Goal: Information Seeking & Learning: Understand process/instructions

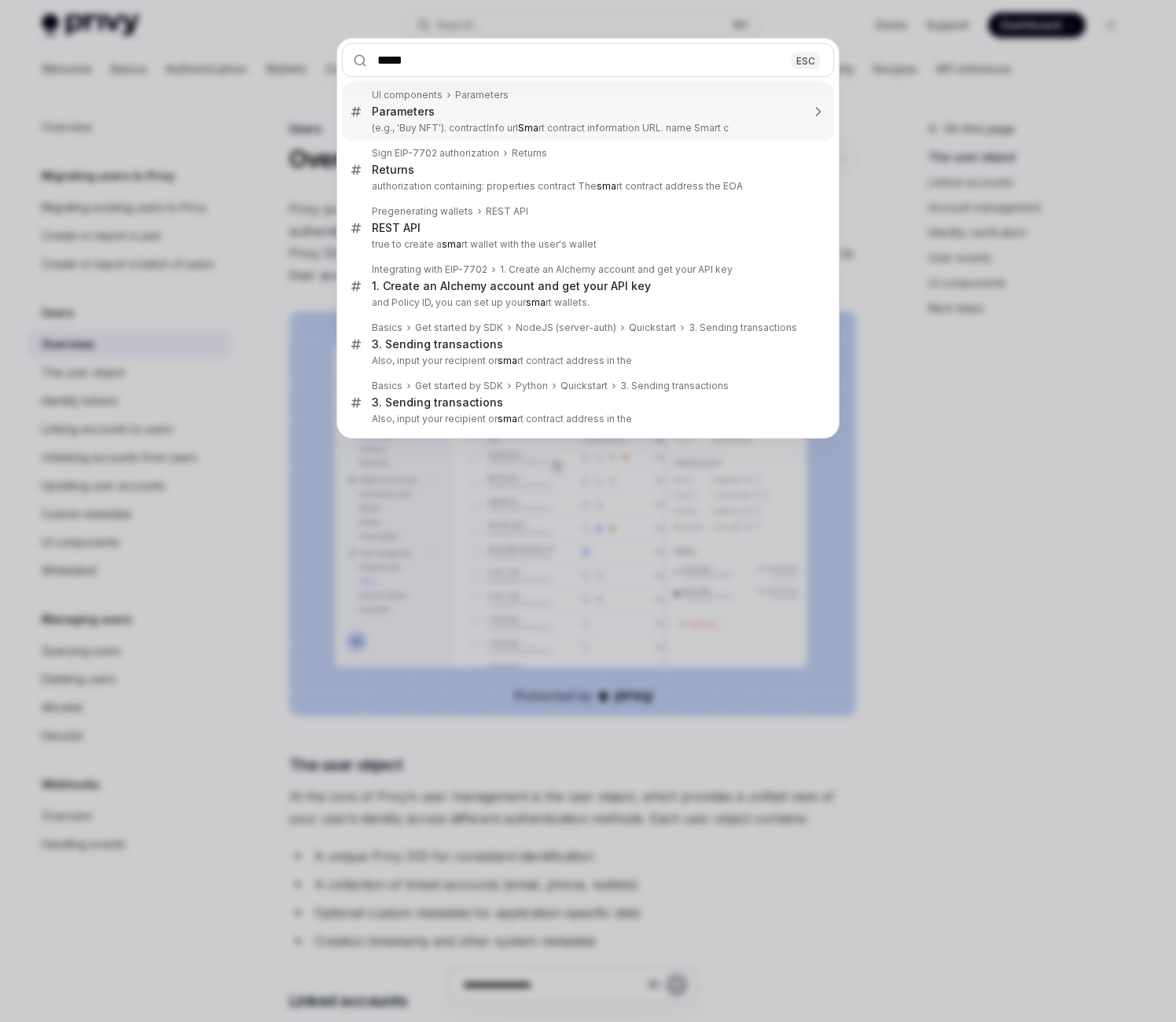
type input "*****"
type textarea "*"
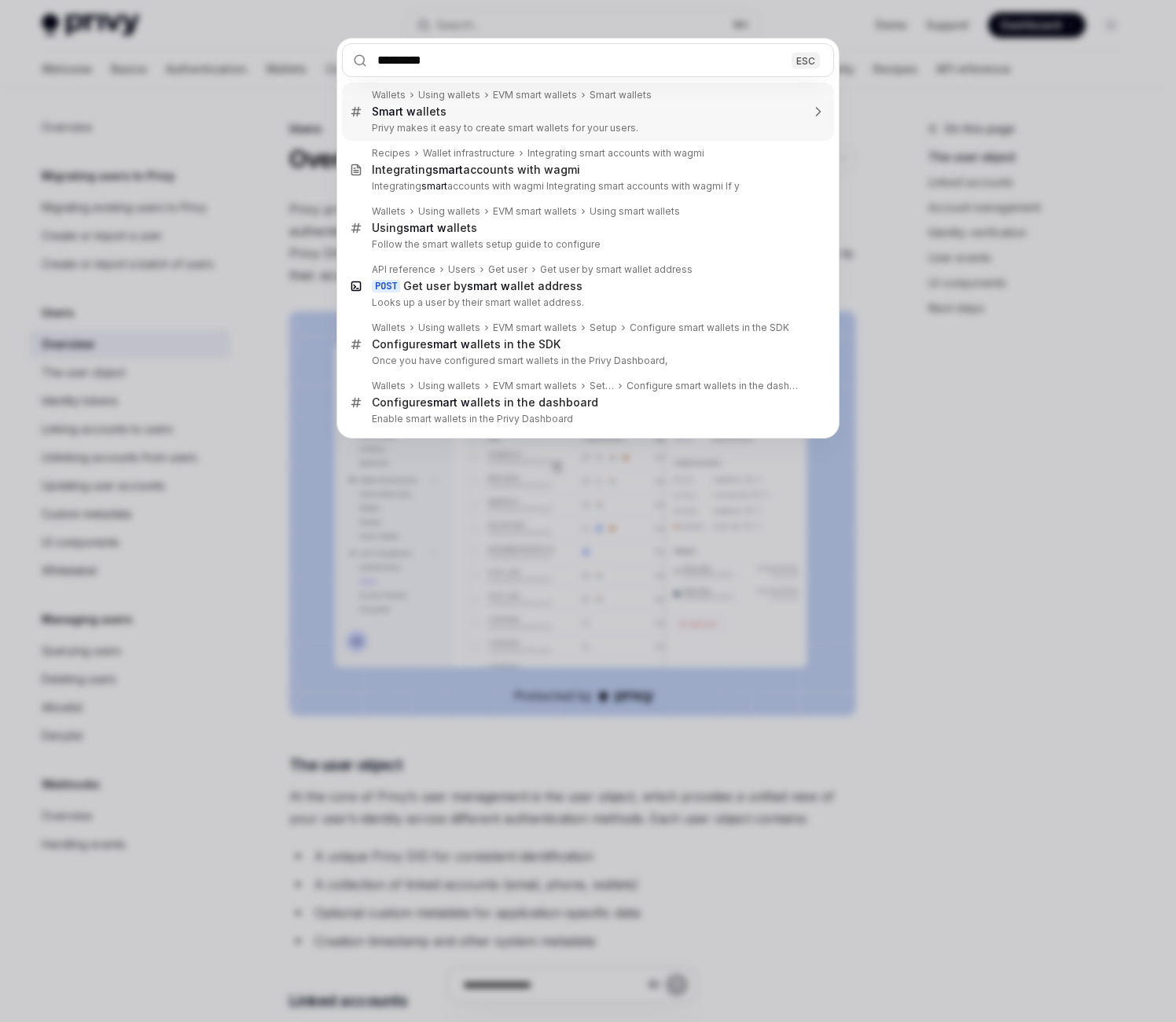
type input "**********"
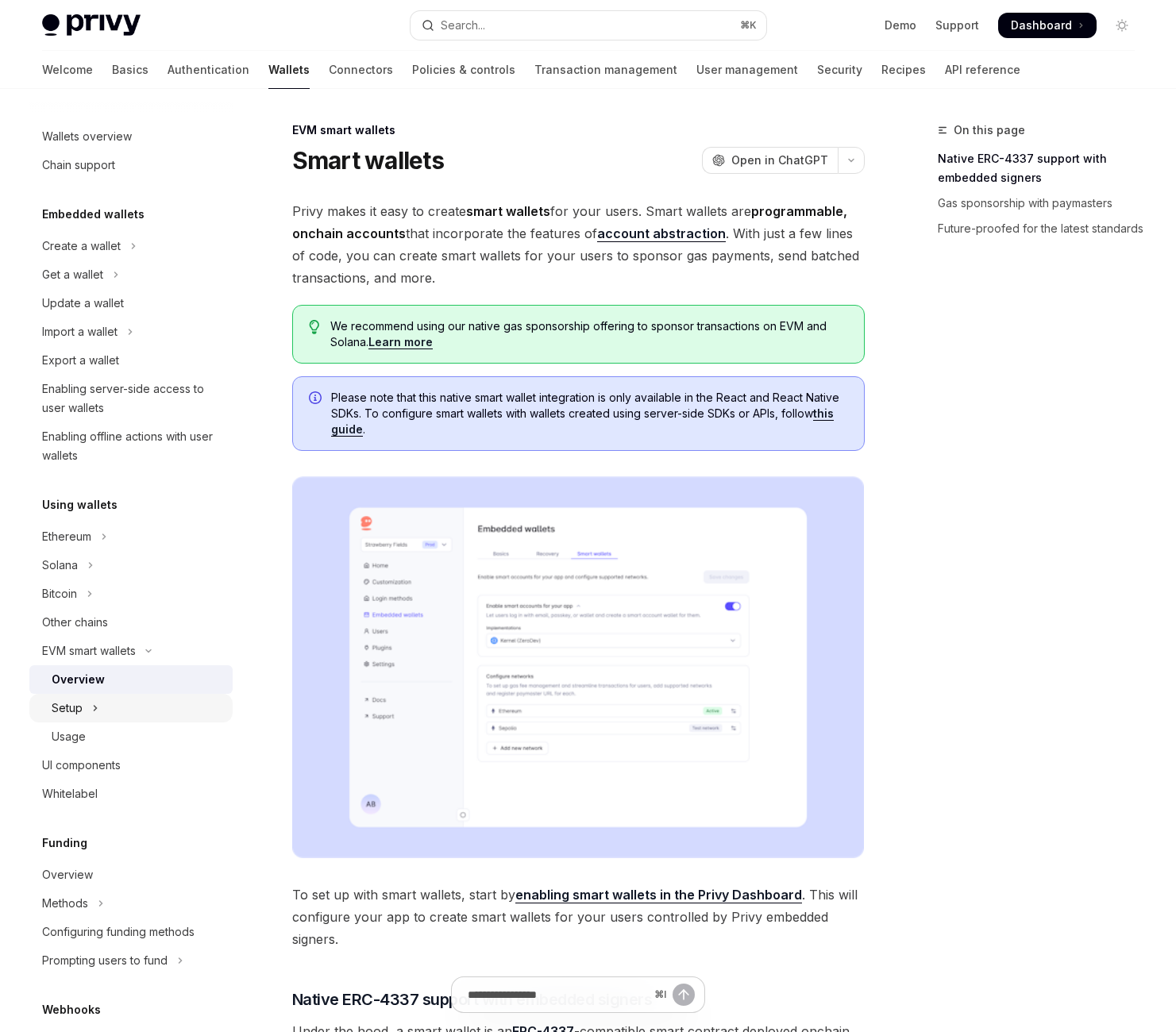
click at [164, 722] on button "Setup" at bounding box center [131, 708] width 203 height 29
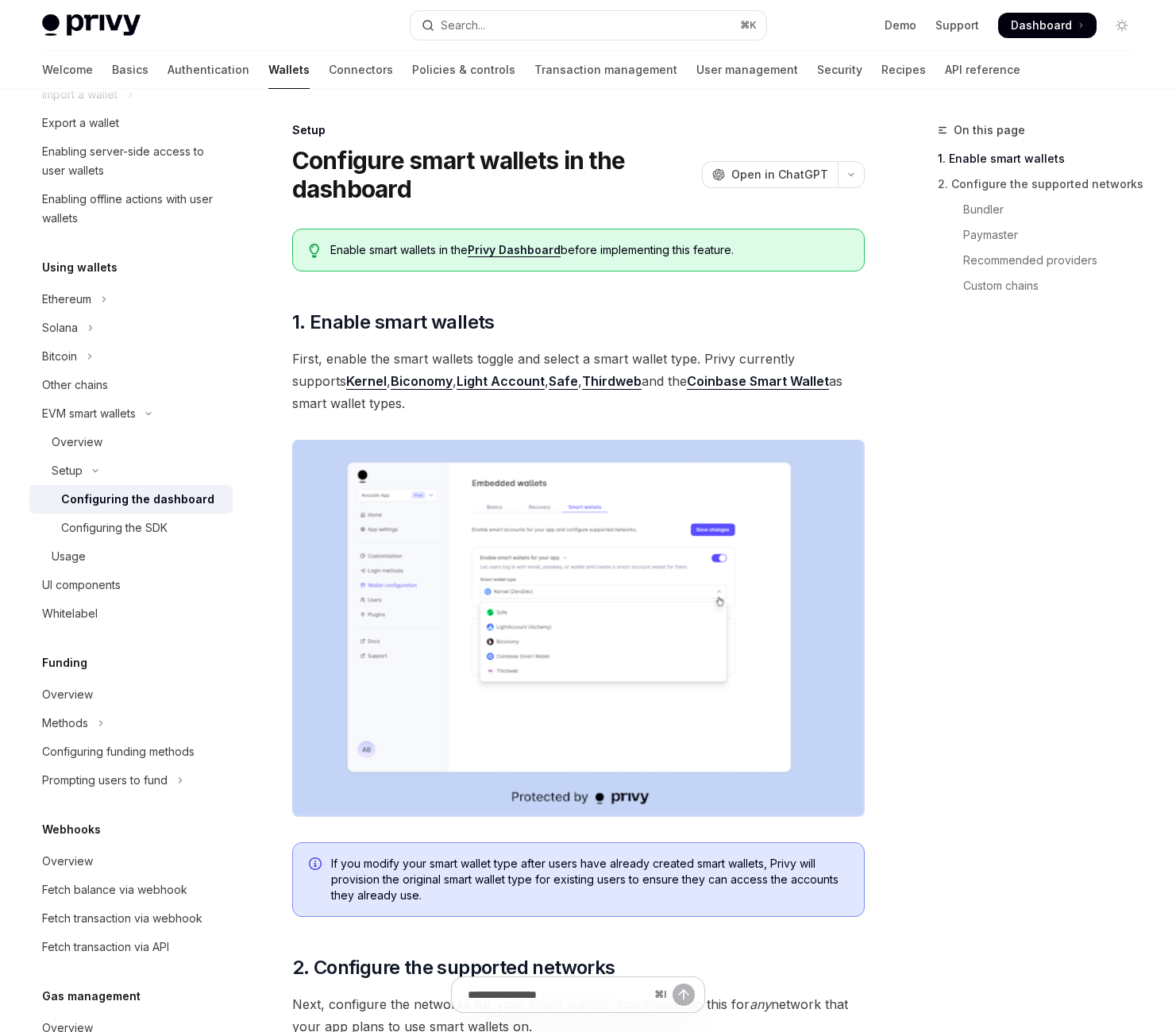
scroll to position [238, 0]
click at [223, 541] on link "Configuring the SDK" at bounding box center [131, 527] width 203 height 29
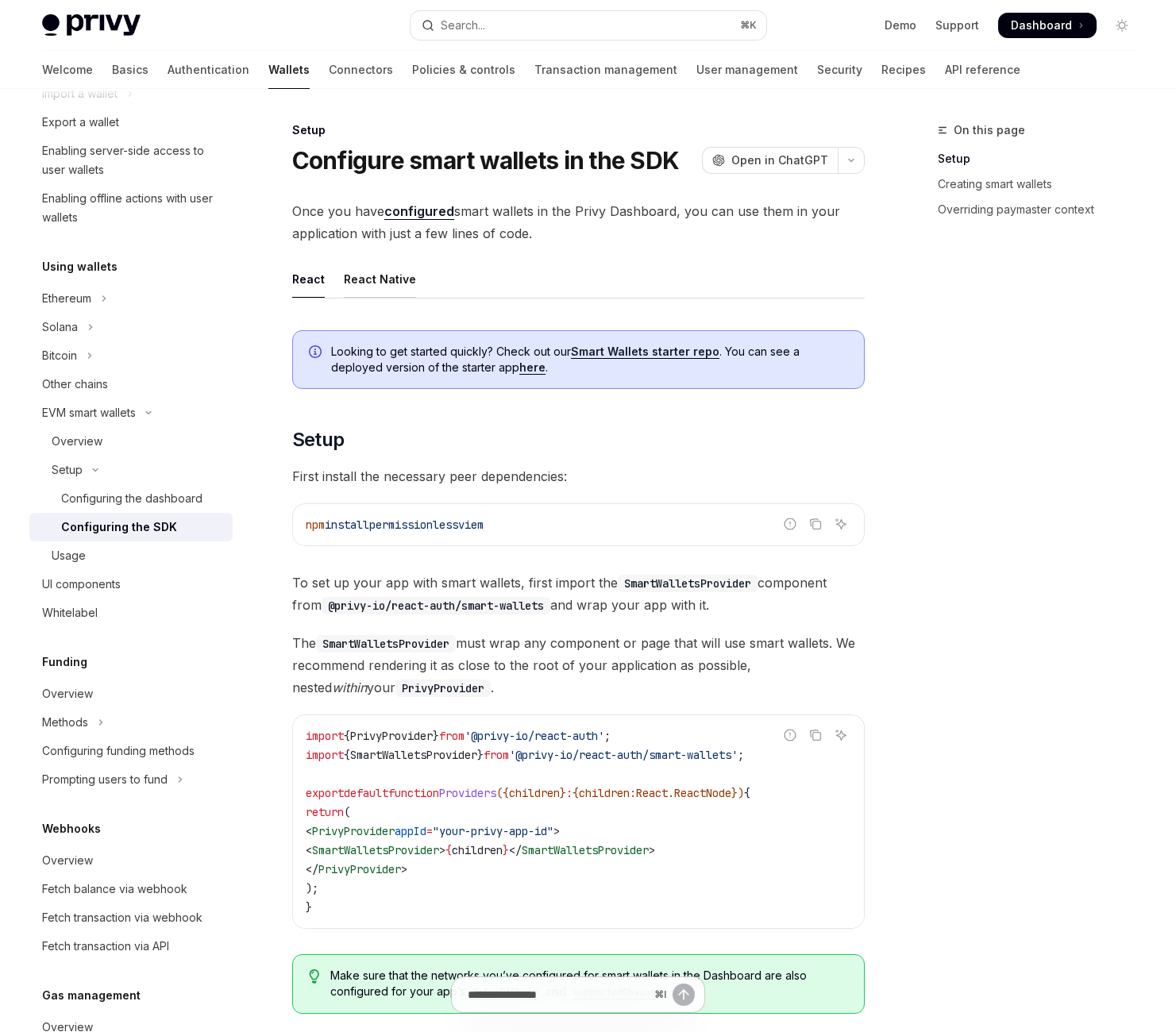
click at [416, 297] on div "React Native" at bounding box center [380, 279] width 72 height 37
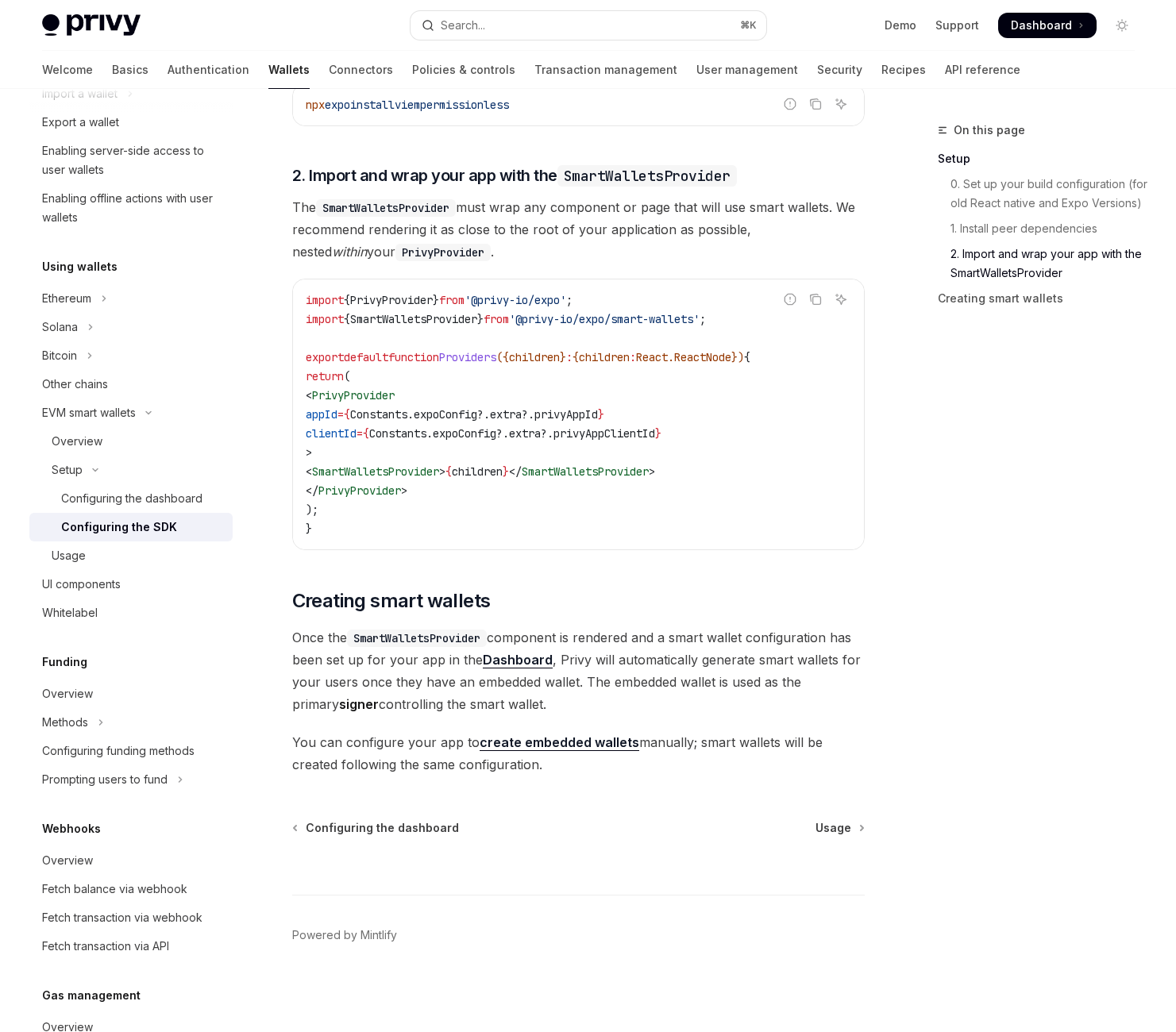
scroll to position [1939, 0]
click at [639, 735] on link "create embedded wallets" at bounding box center [559, 743] width 160 height 17
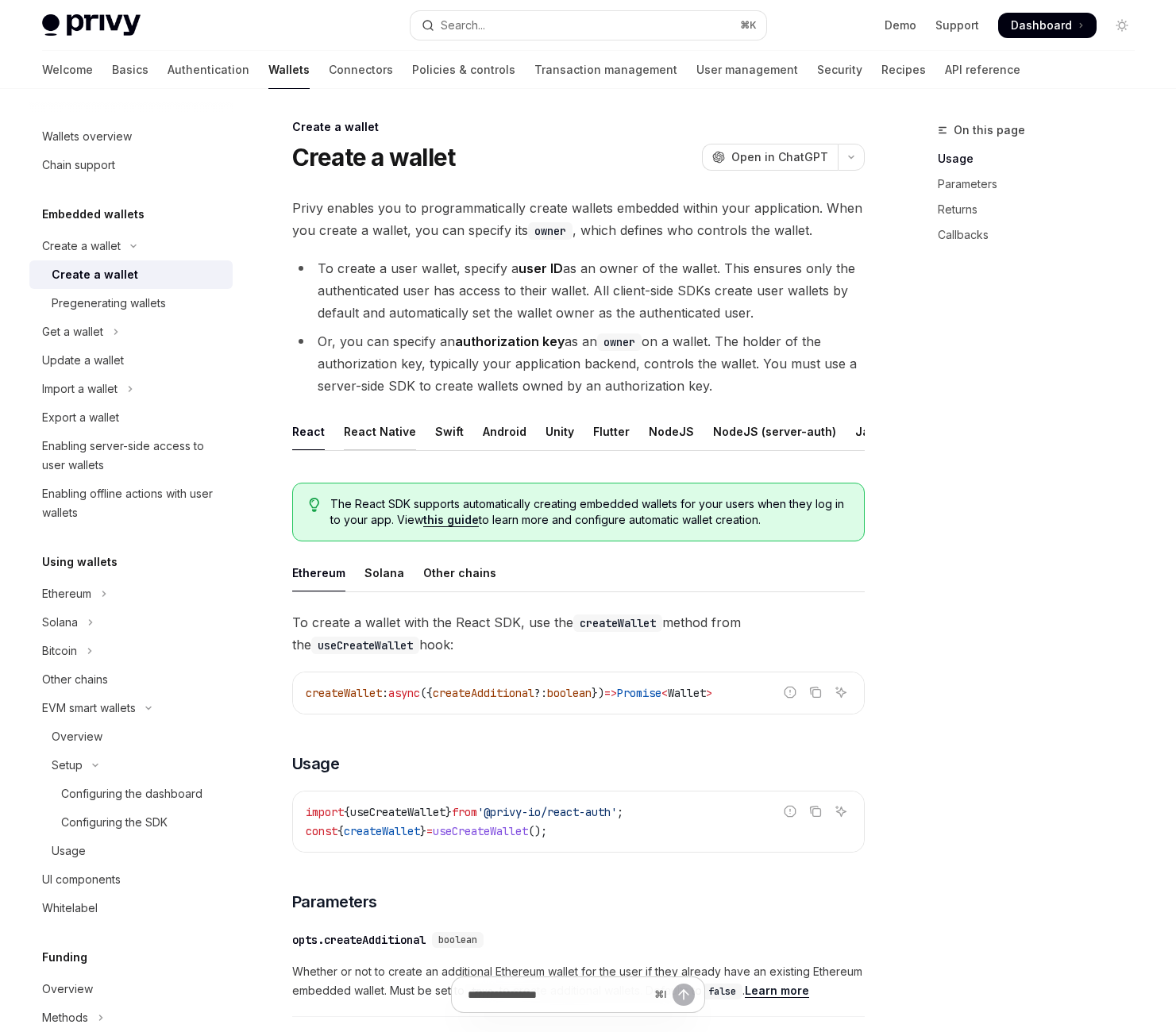
click at [416, 450] on div "React Native" at bounding box center [380, 431] width 72 height 37
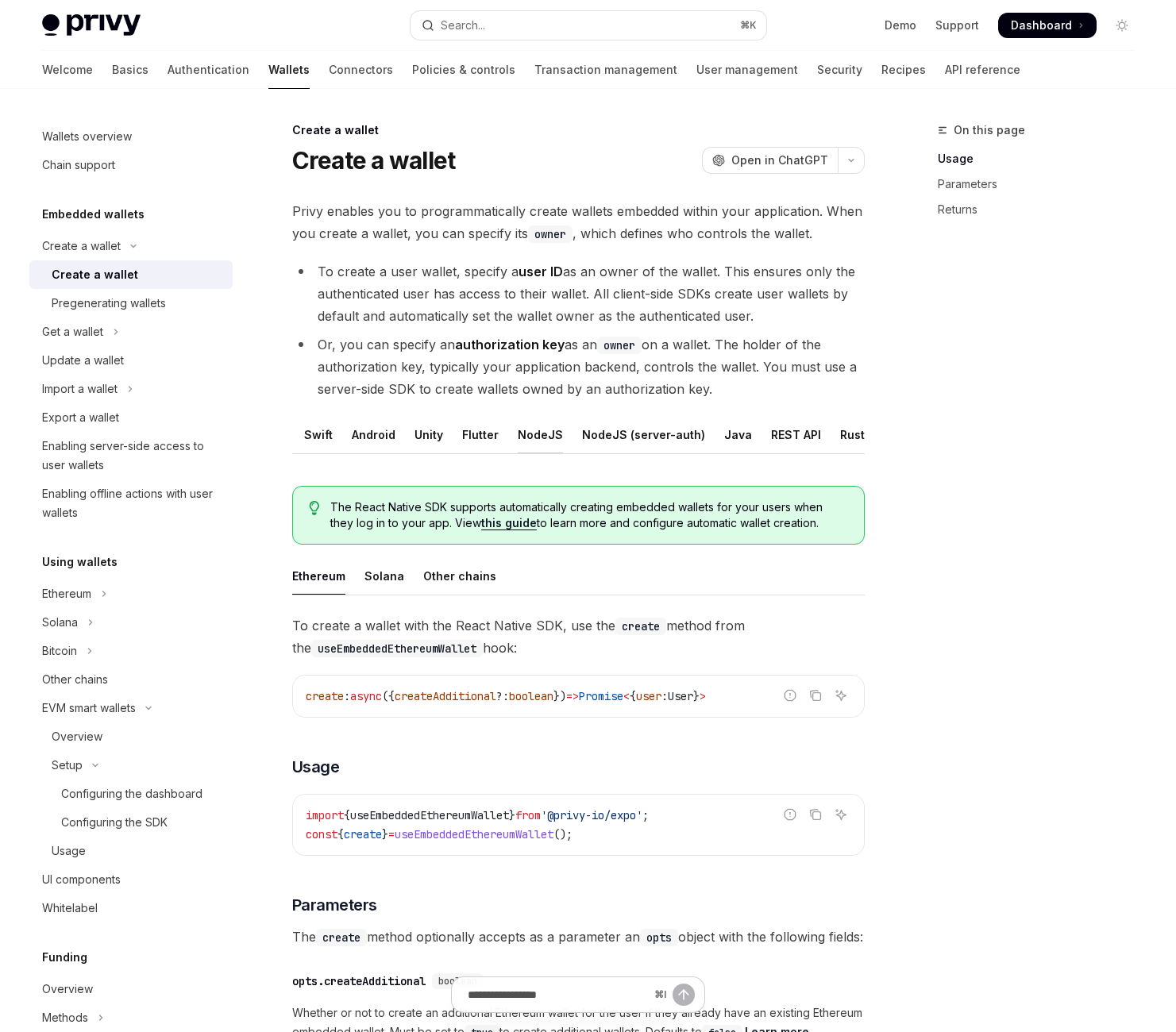
scroll to position [0, 421]
click at [582, 453] on div "NodeJS (server-auth)" at bounding box center [643, 434] width 123 height 37
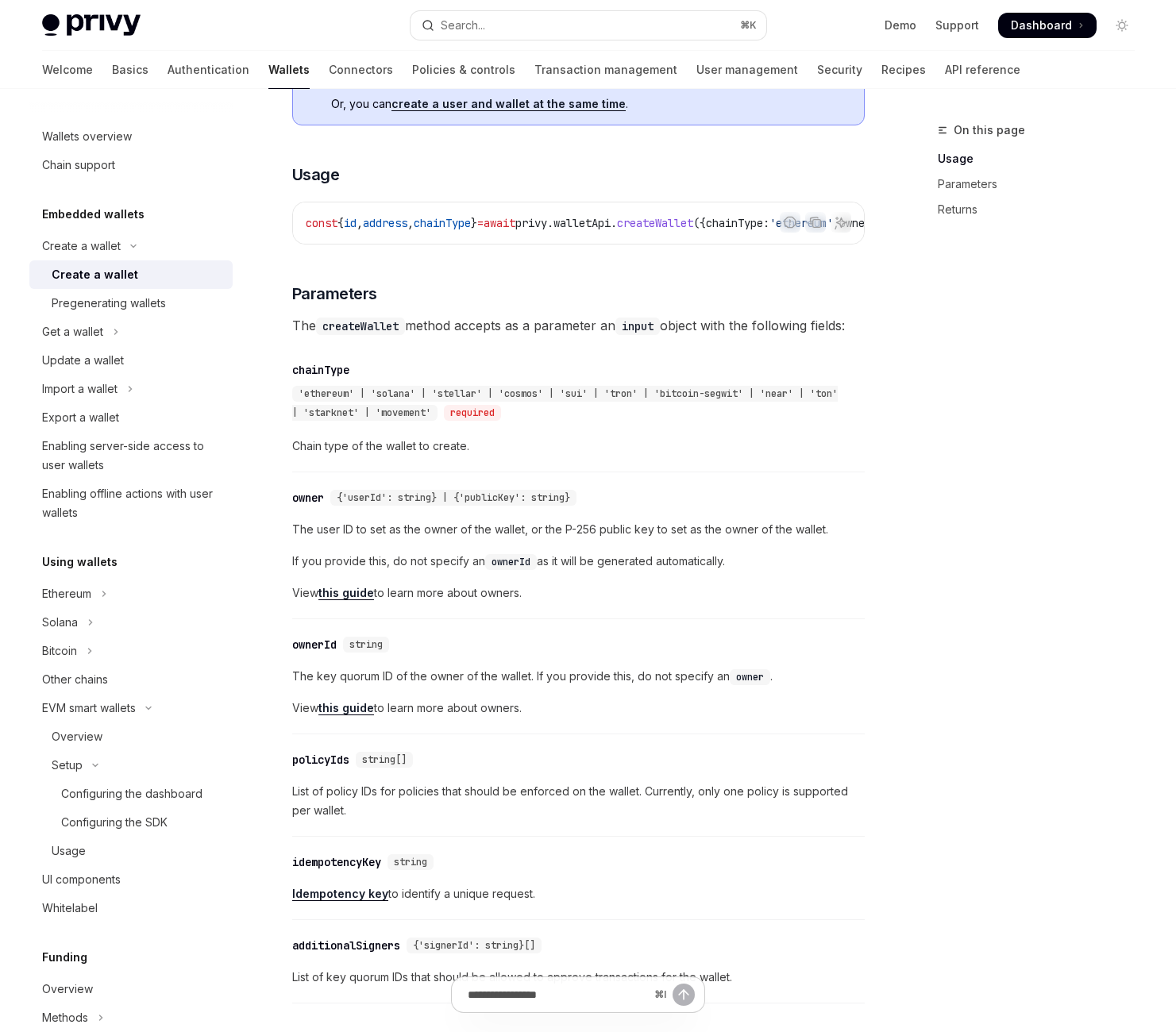
scroll to position [826, 0]
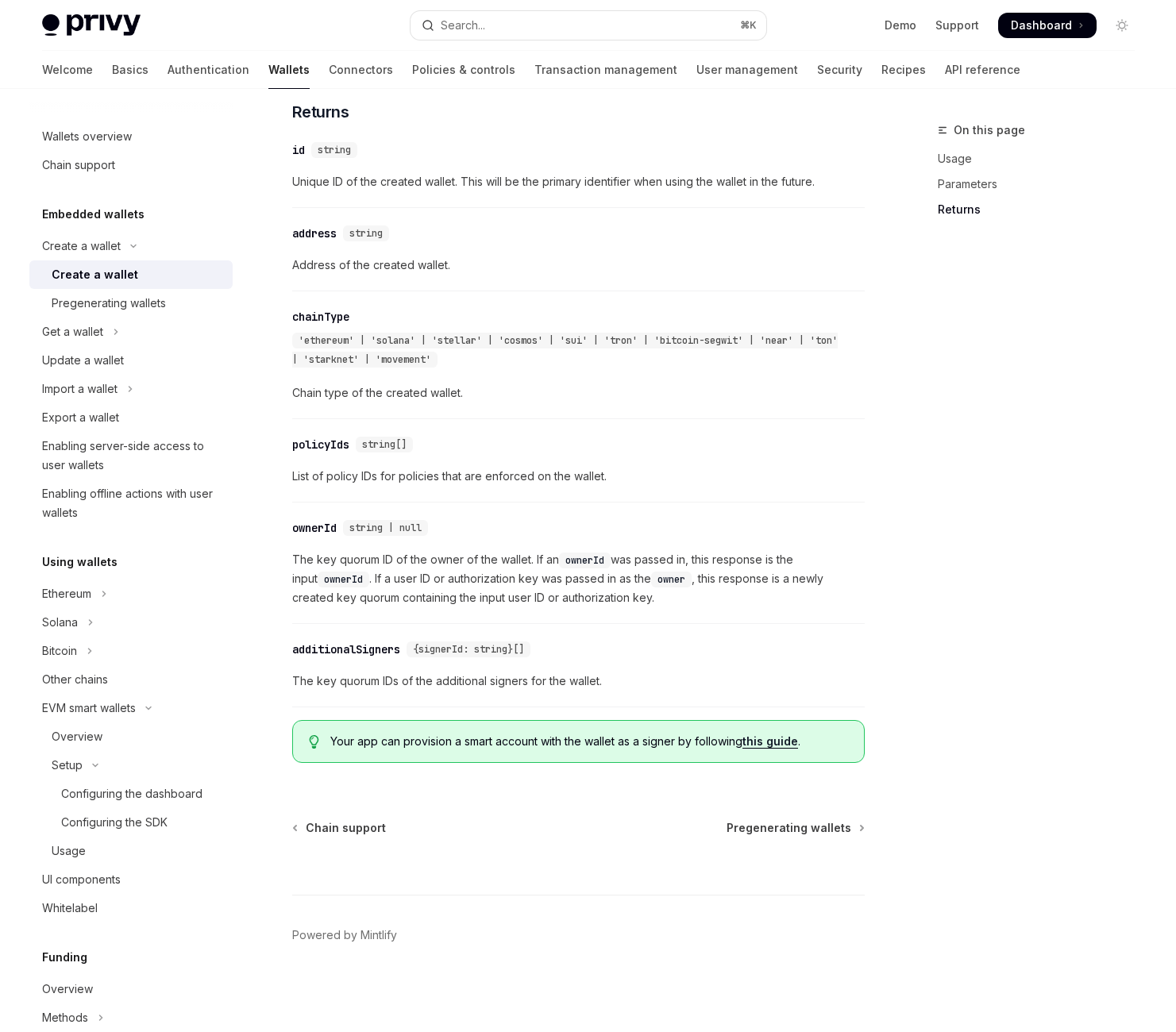
scroll to position [2813, 0]
click at [742, 735] on link "this guide" at bounding box center [770, 741] width 55 height 14
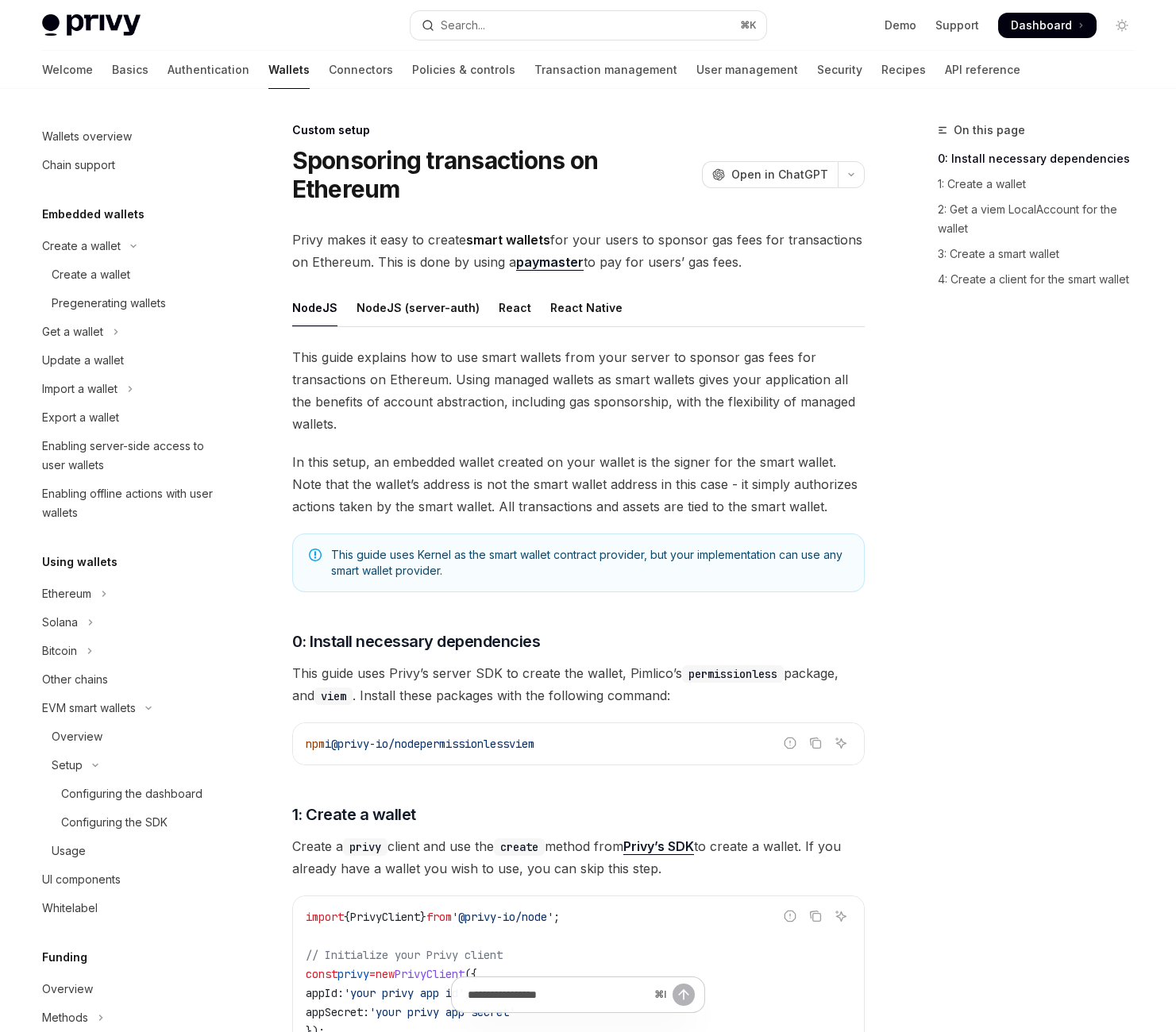
scroll to position [1042, 0]
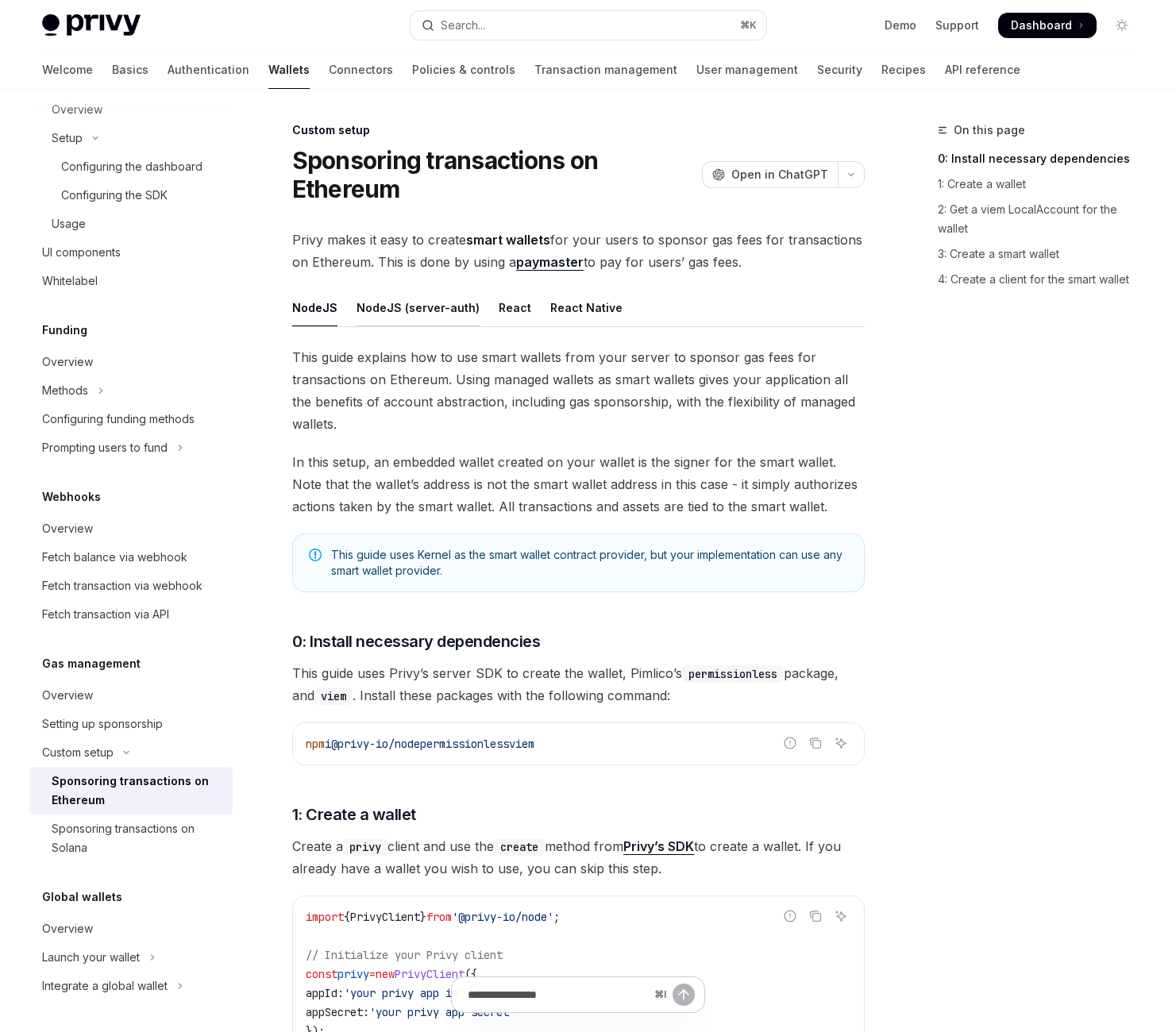
click at [479, 326] on div "NodeJS (server-auth)" at bounding box center [418, 308] width 123 height 37
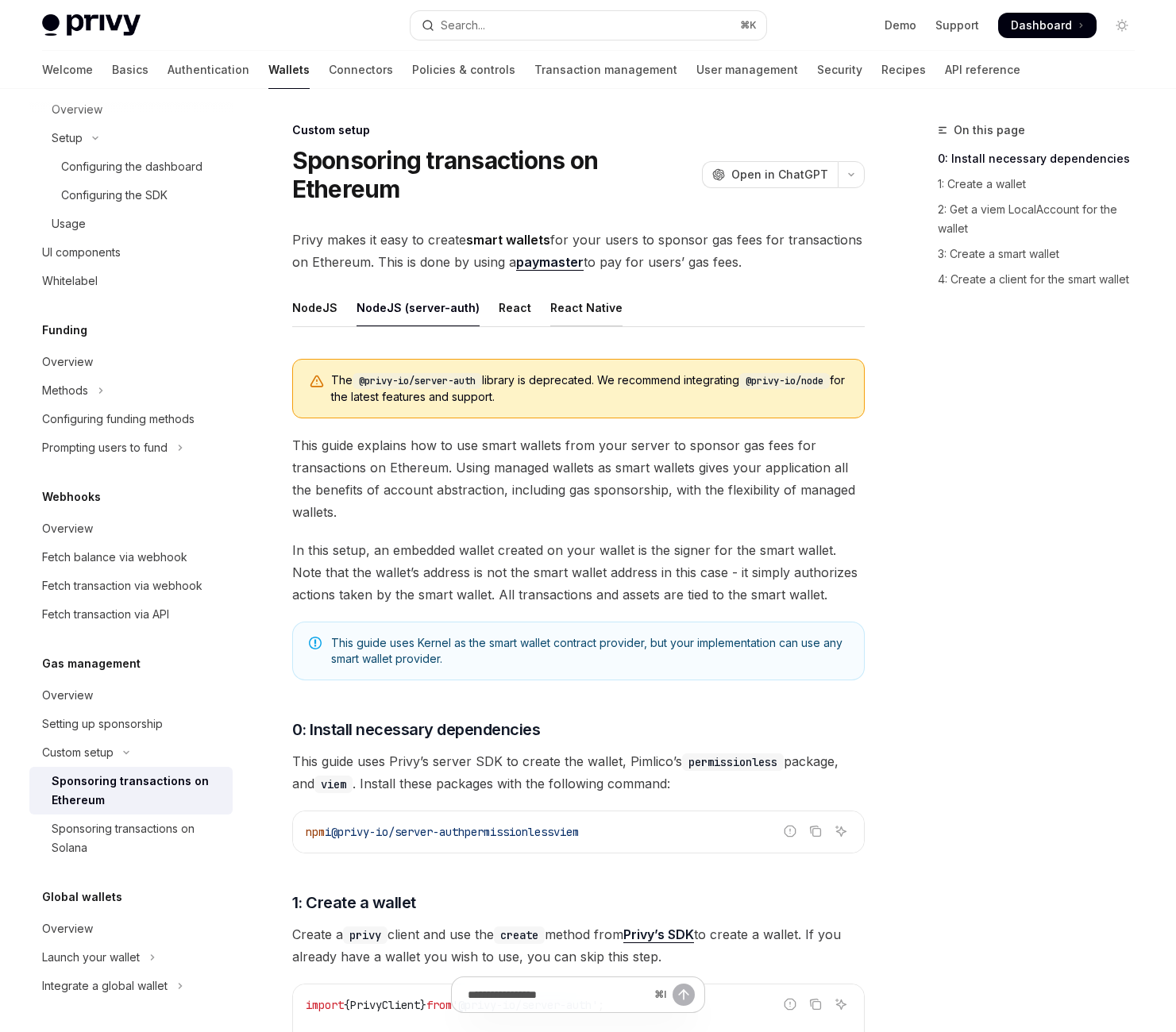
click at [622, 326] on div "React Native" at bounding box center [587, 308] width 72 height 37
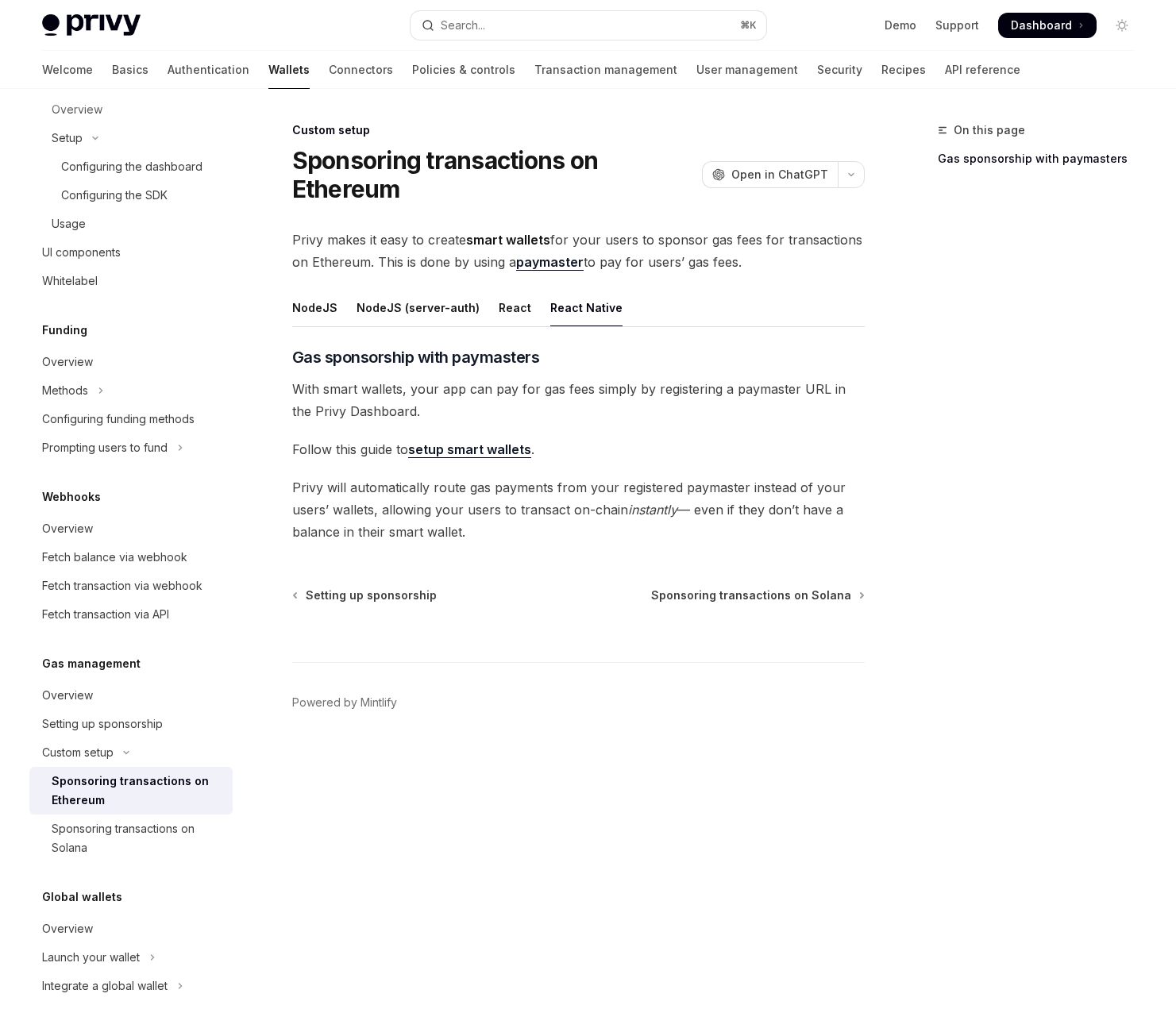
scroll to position [86, 0]
click at [531, 458] on link "setup smart wallets" at bounding box center [469, 450] width 123 height 17
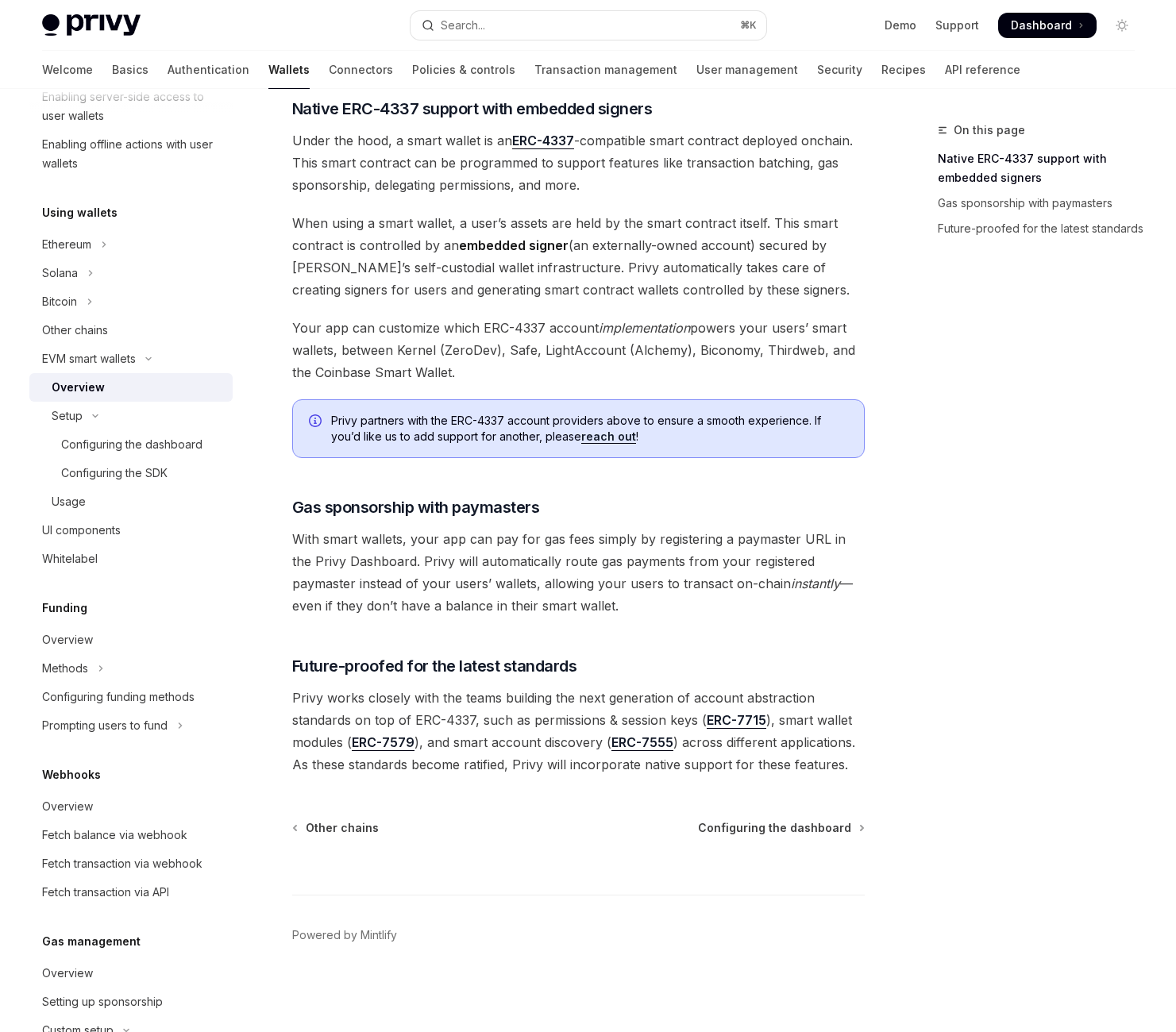
scroll to position [1683, 0]
click at [82, 425] on div "Setup" at bounding box center [66, 416] width 31 height 19
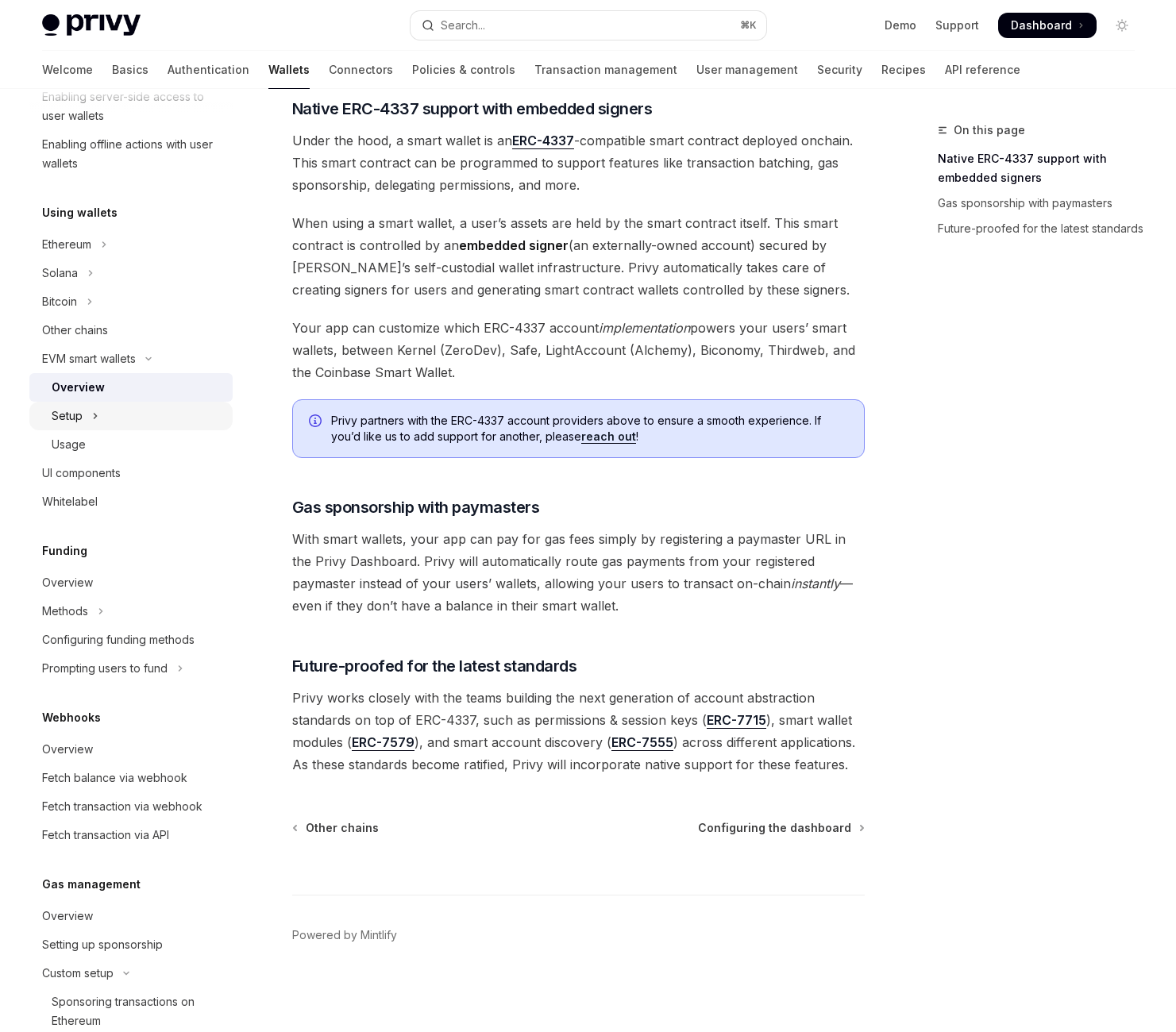
click at [82, 425] on div "Setup" at bounding box center [66, 416] width 31 height 19
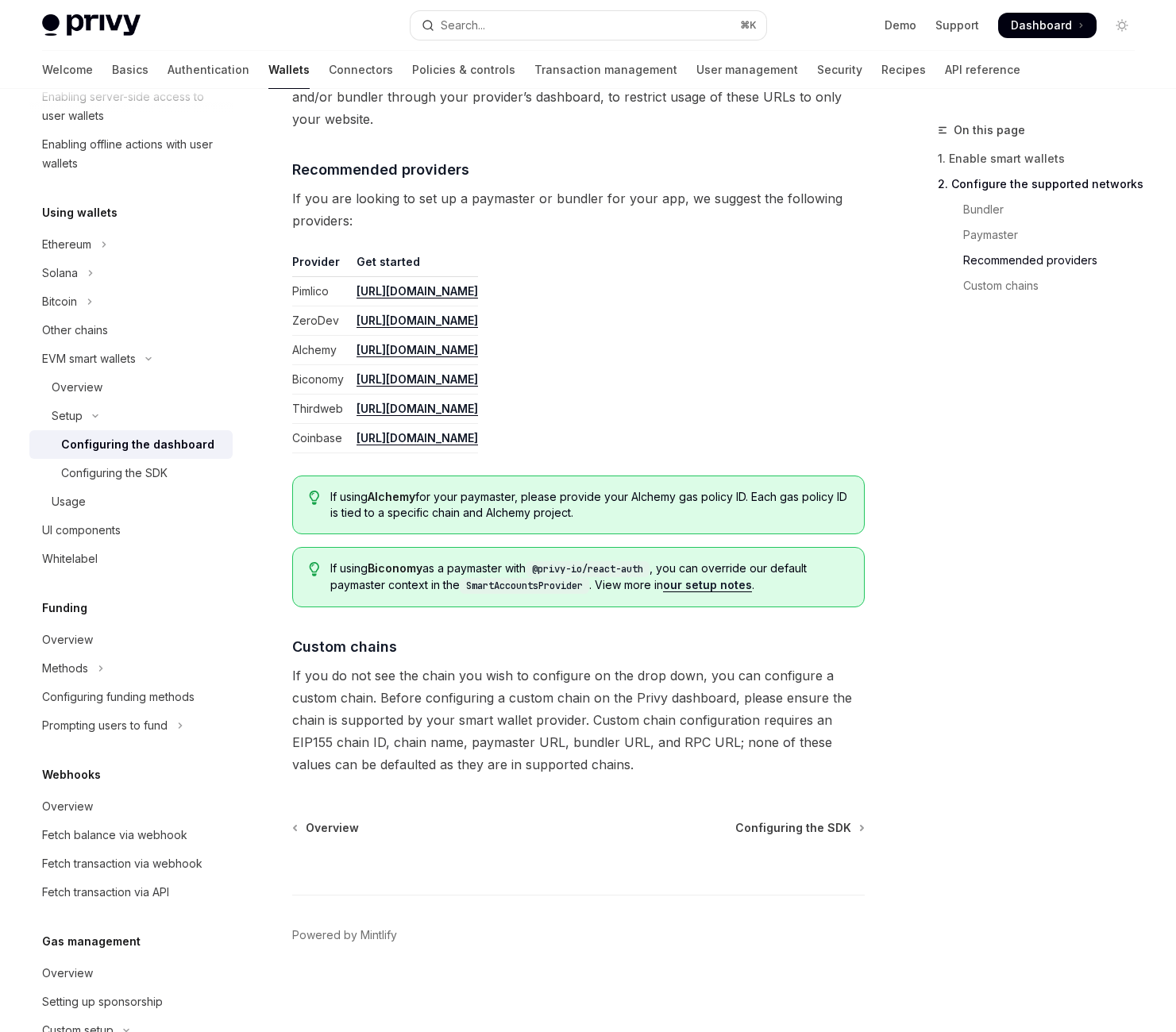
scroll to position [2657, 0]
click at [167, 482] on div "Configuring the SDK" at bounding box center [114, 473] width 107 height 19
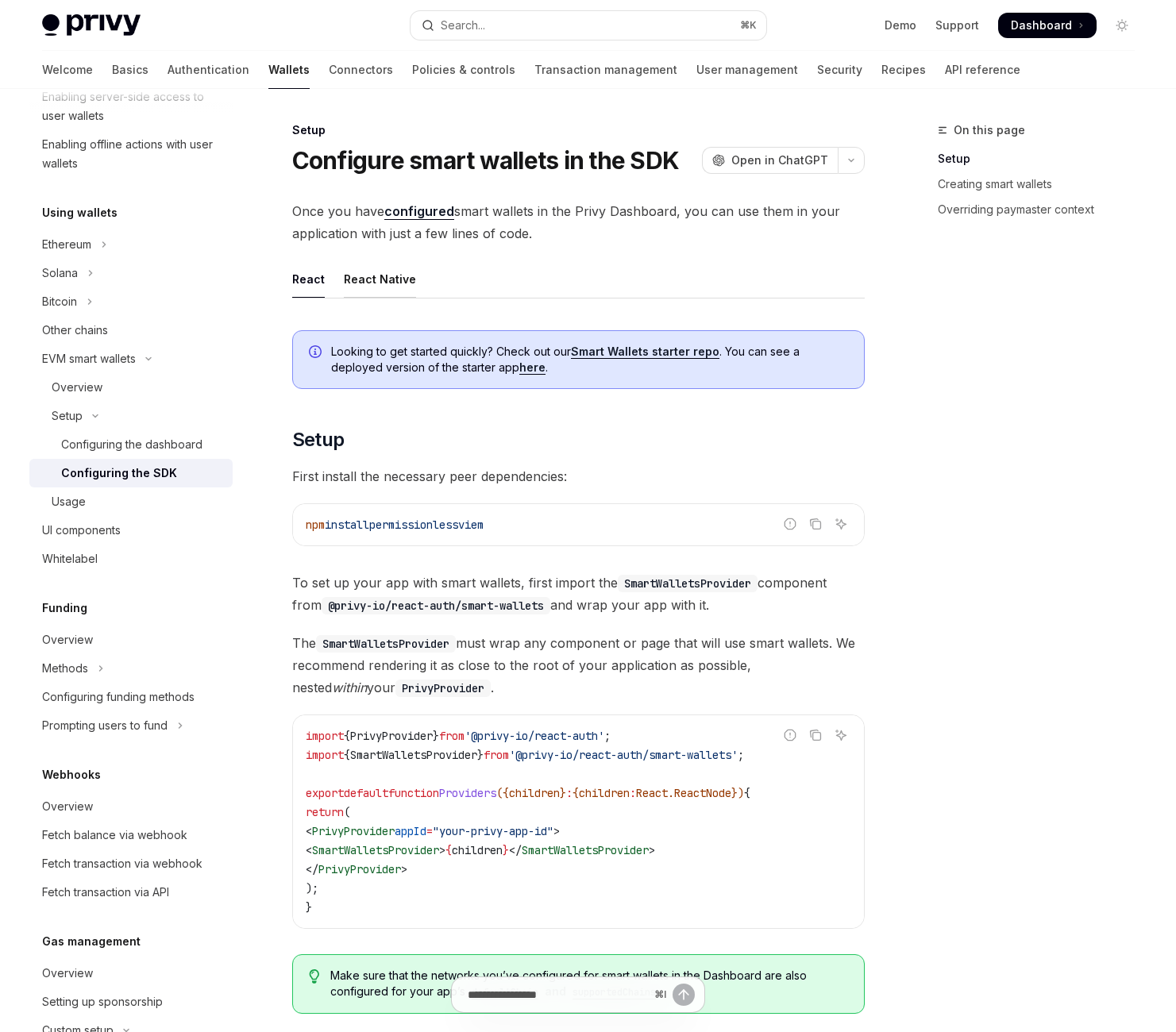
click at [416, 297] on div "React Native" at bounding box center [380, 279] width 72 height 37
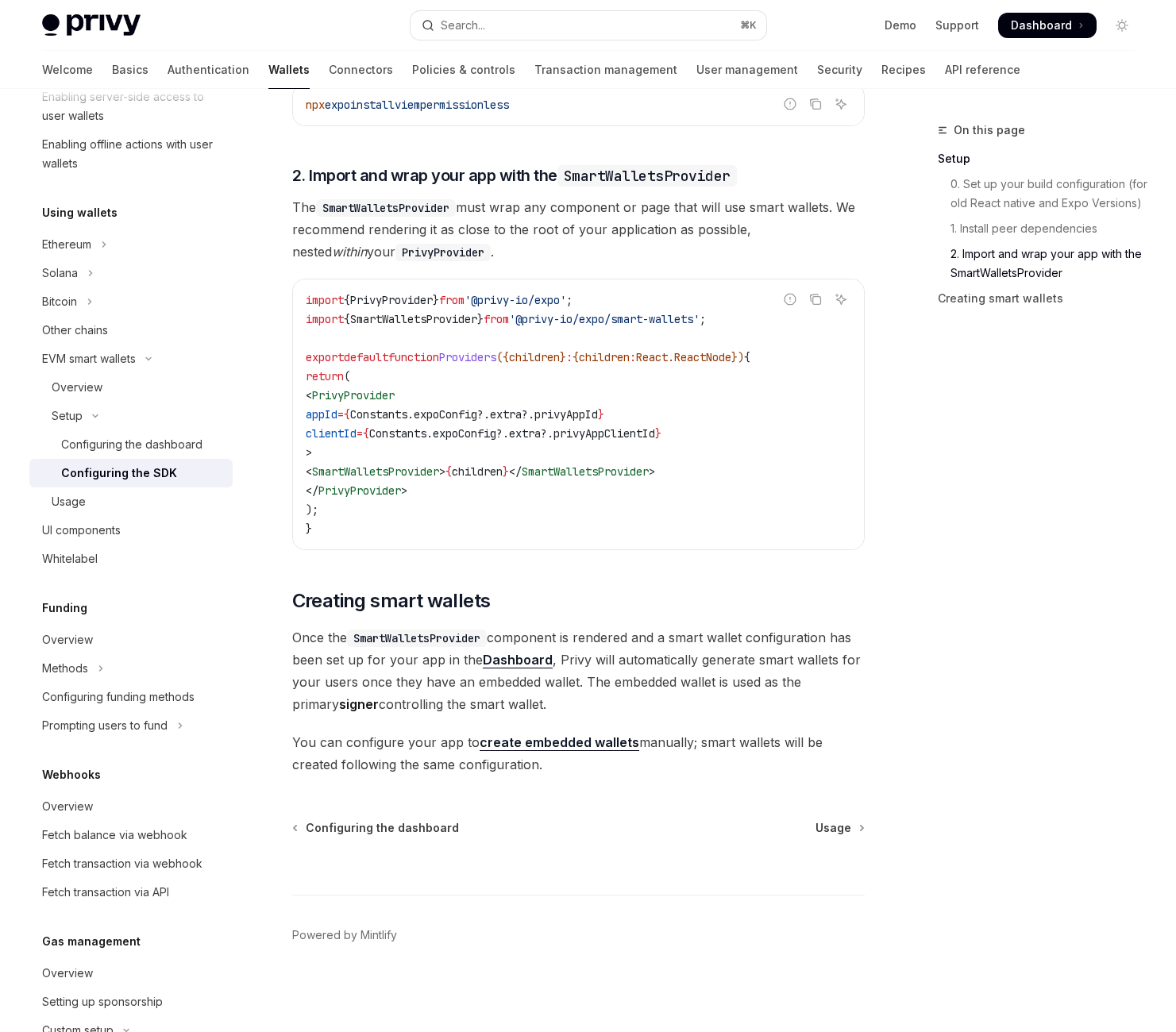
scroll to position [1939, 0]
click at [639, 735] on link "create embedded wallets" at bounding box center [559, 743] width 160 height 17
click at [179, 511] on div "Usage" at bounding box center [137, 502] width 171 height 19
type textarea "*"
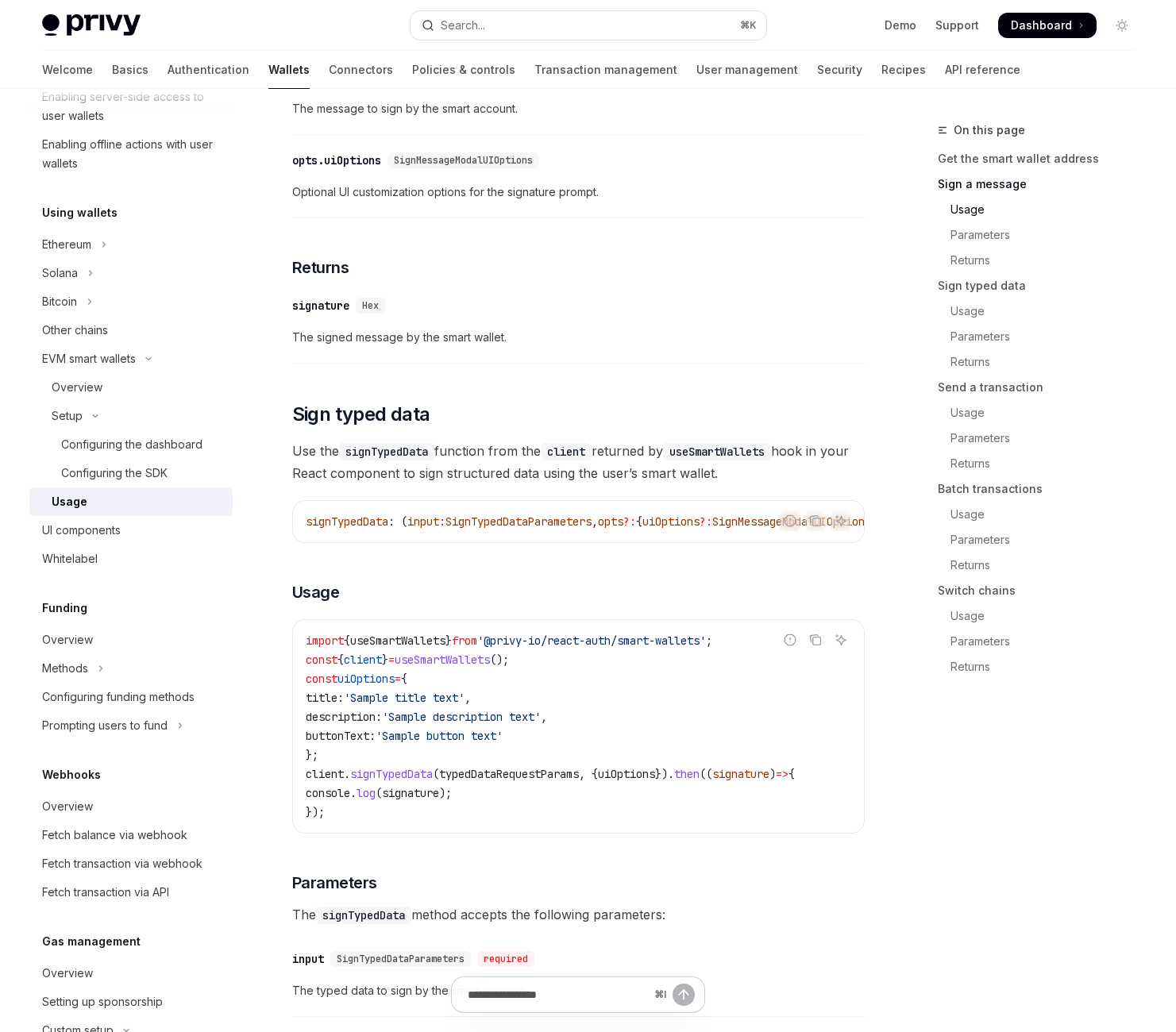
scroll to position [1341, 0]
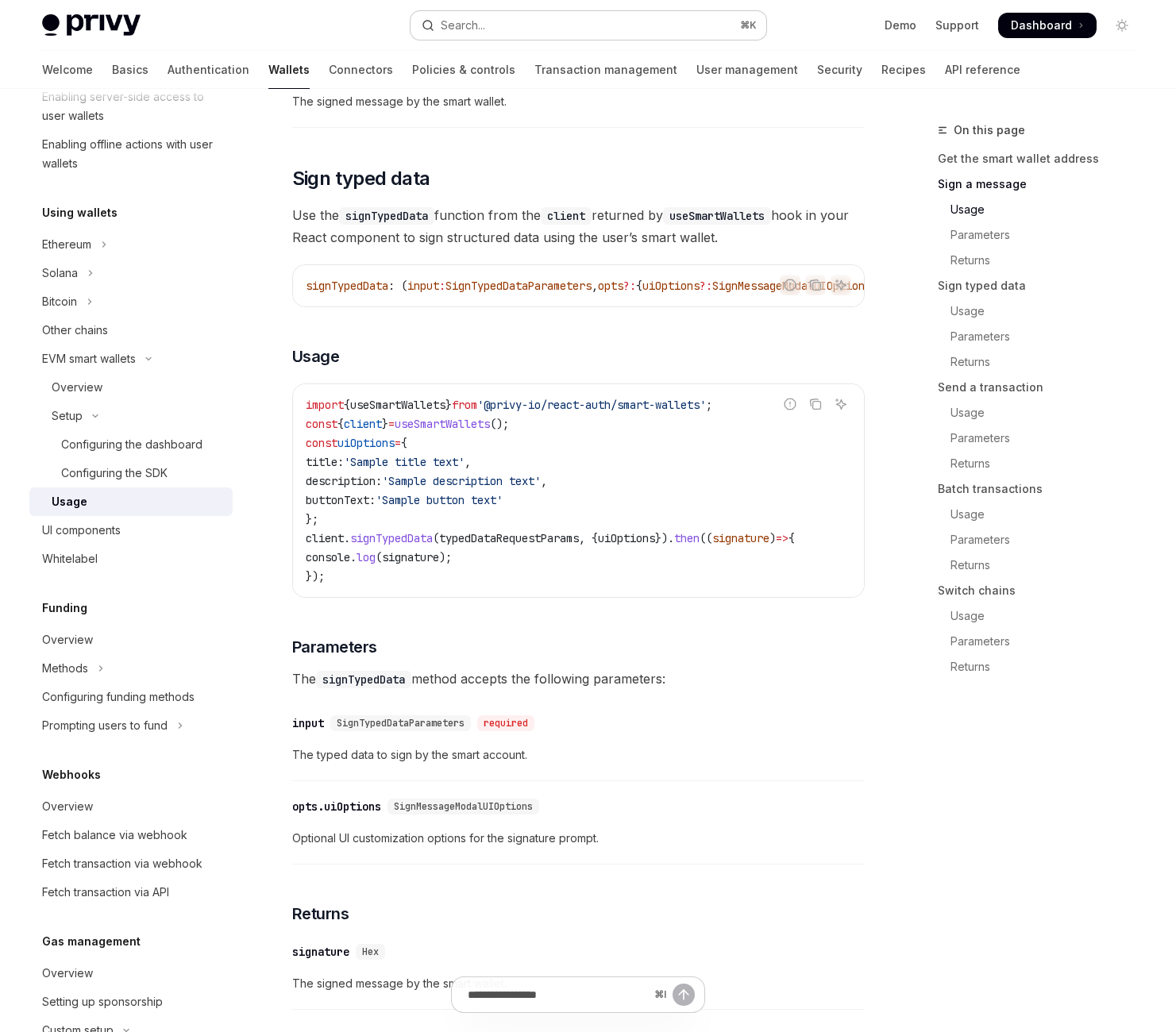
click at [485, 30] on div "Search..." at bounding box center [462, 25] width 45 height 19
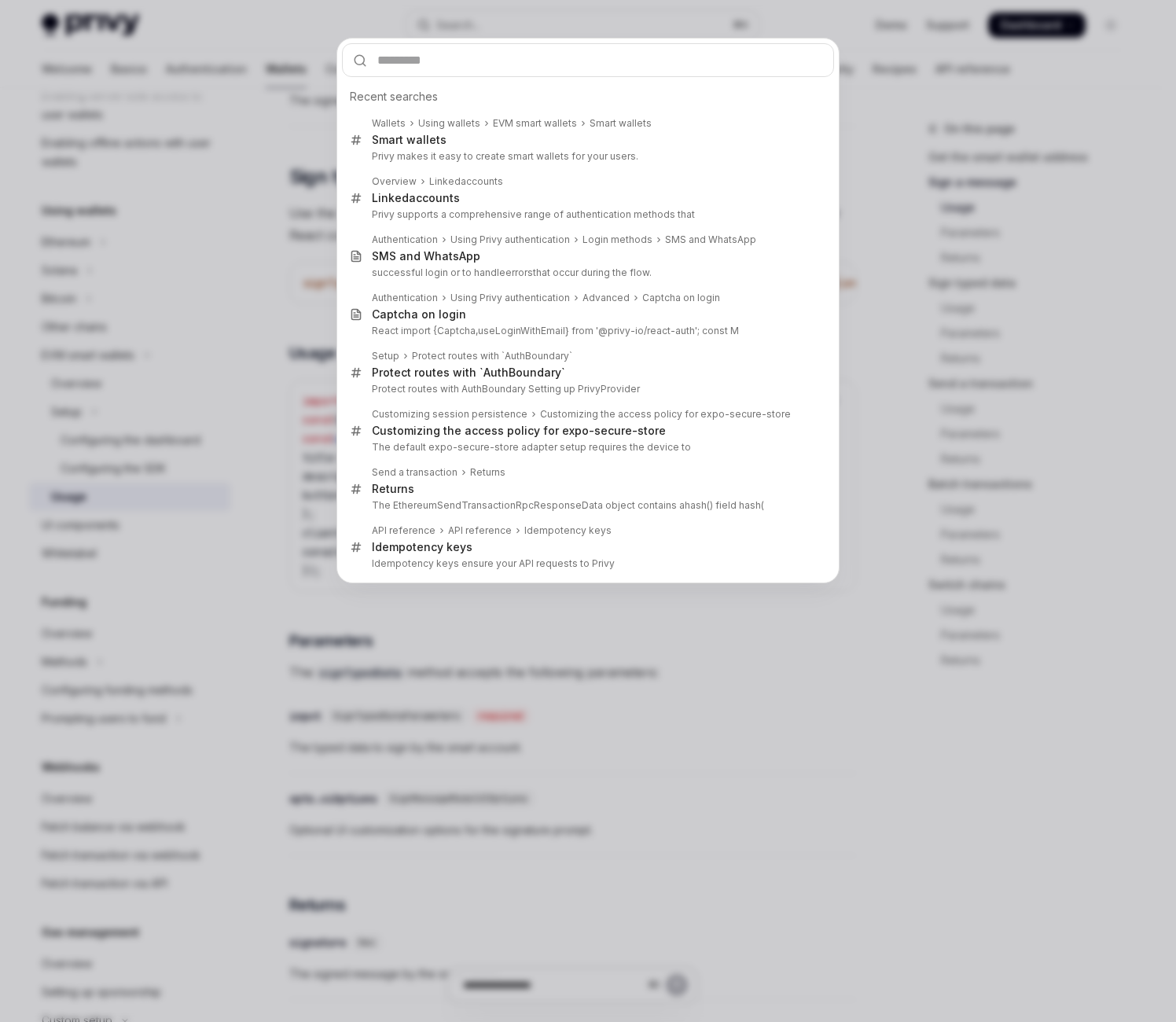
type input "**********"
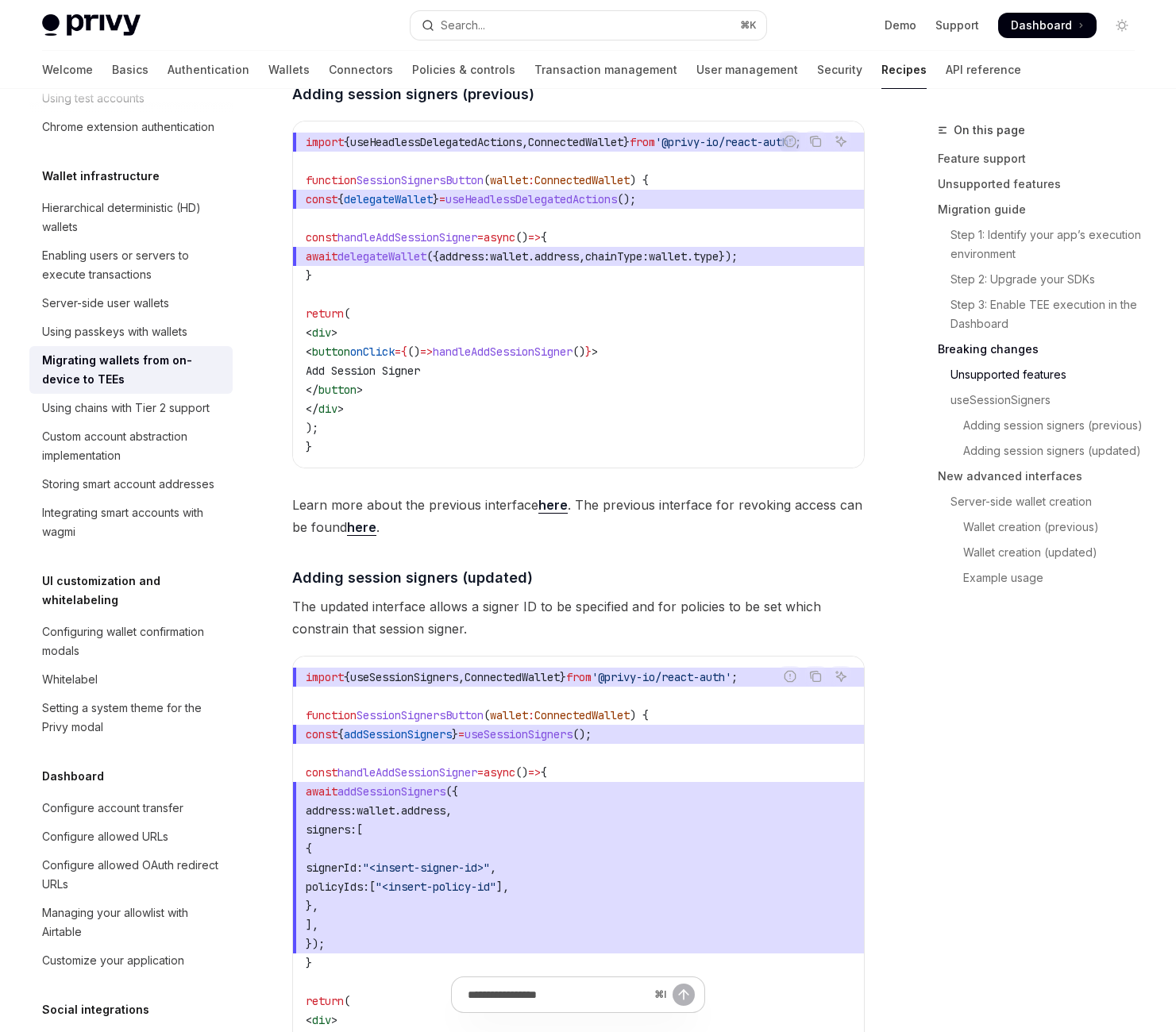
scroll to position [3632, 0]
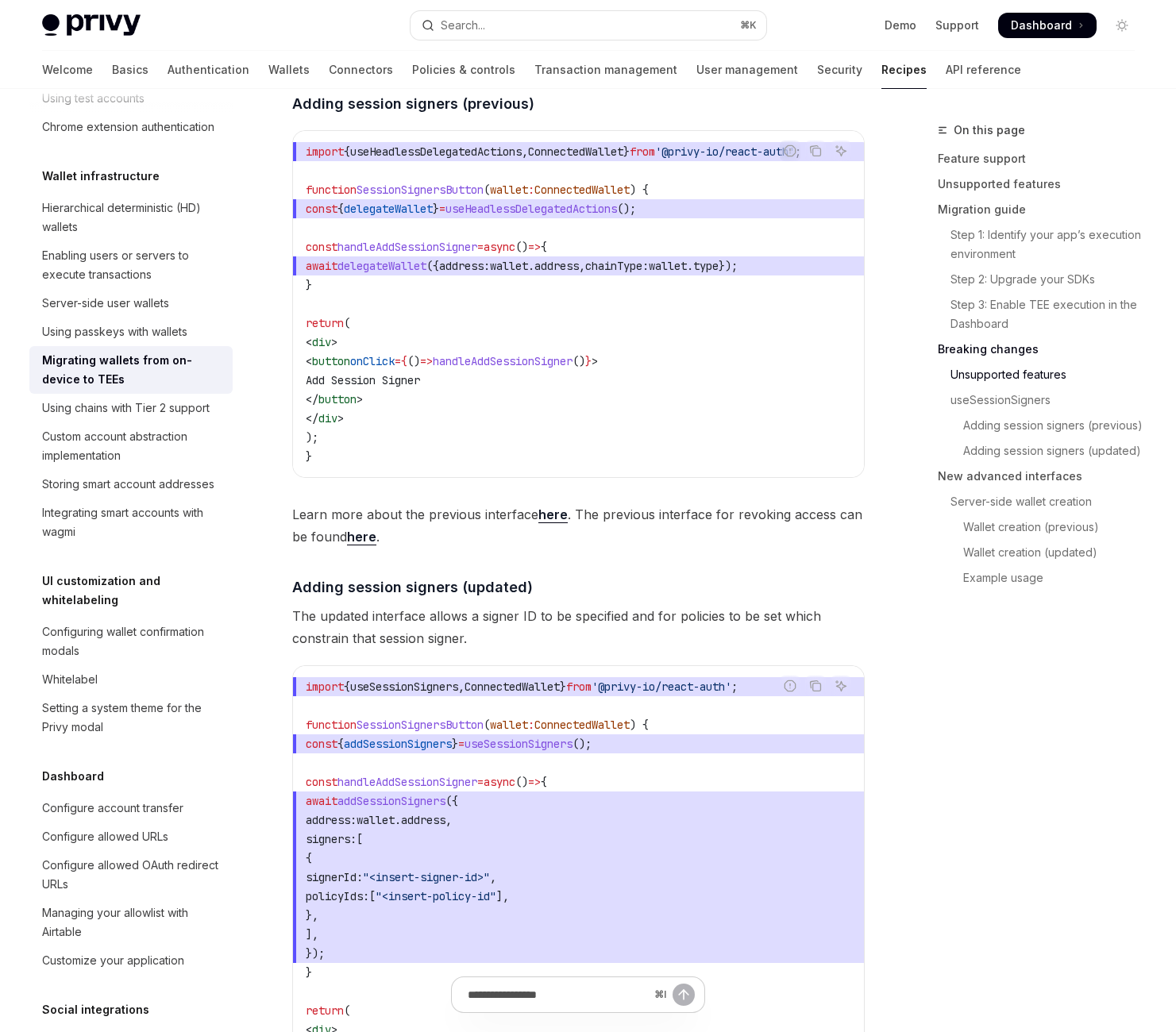
type textarea "*"
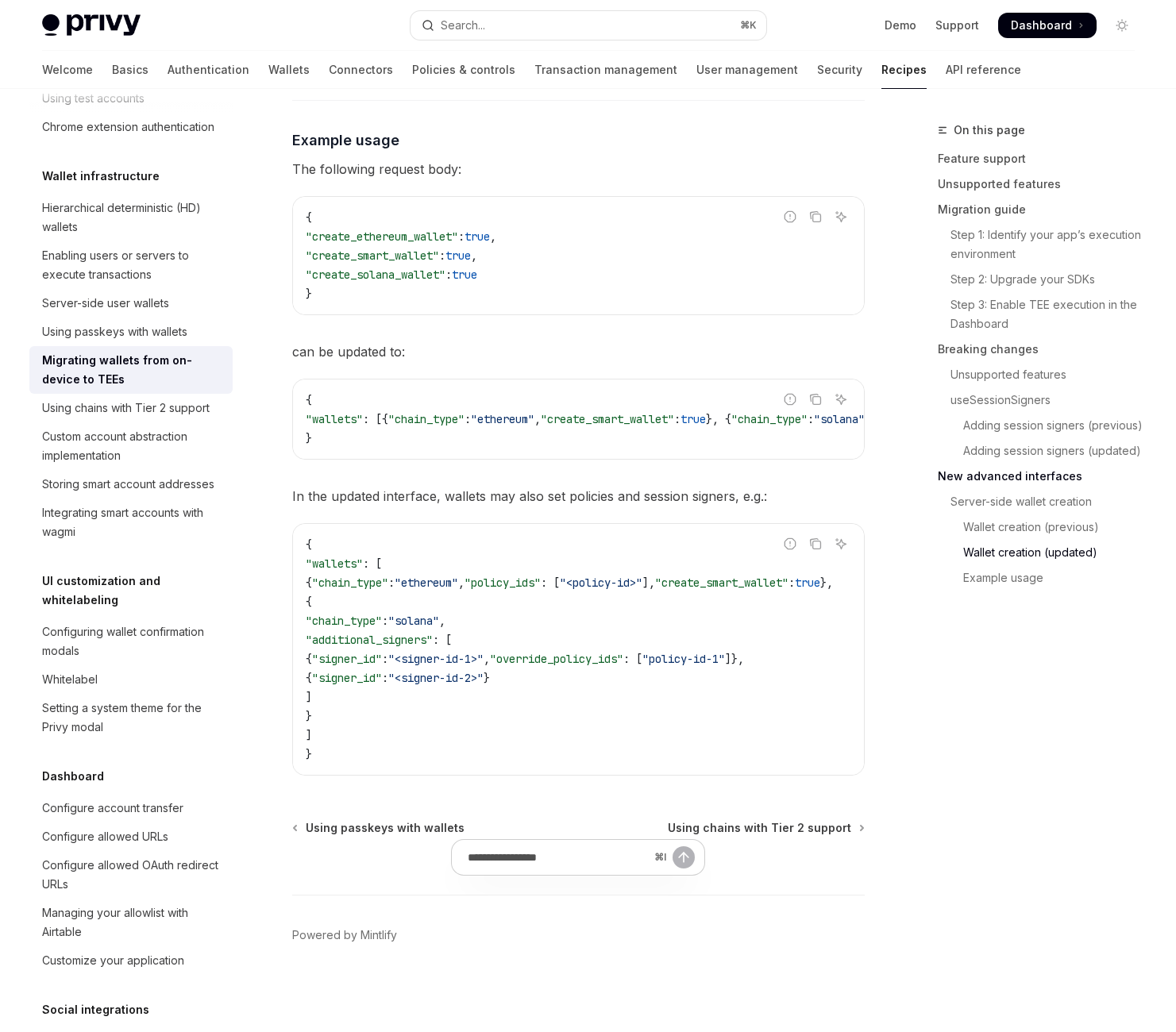
scroll to position [7843, 0]
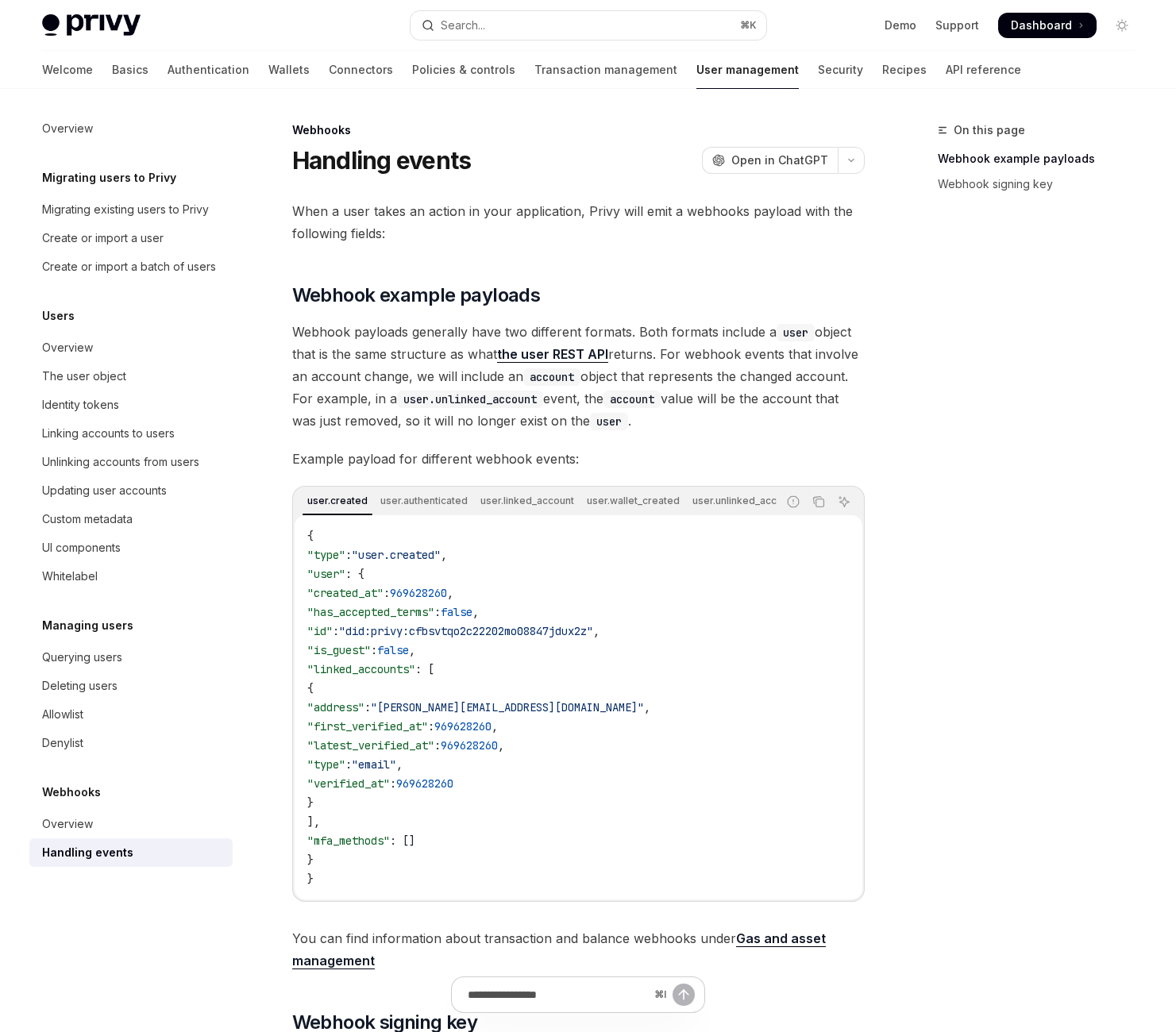
scroll to position [380, 0]
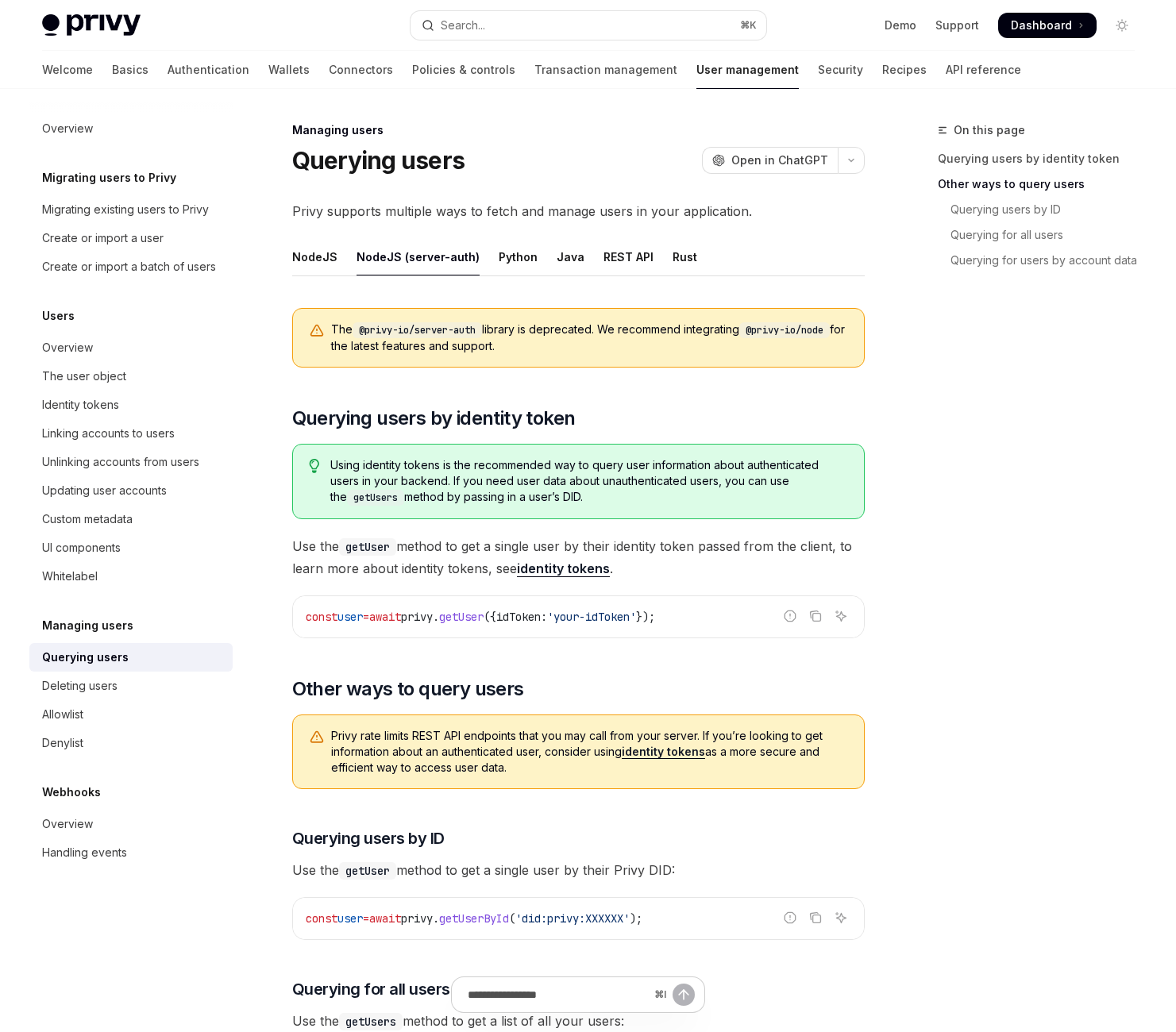
scroll to position [765, 0]
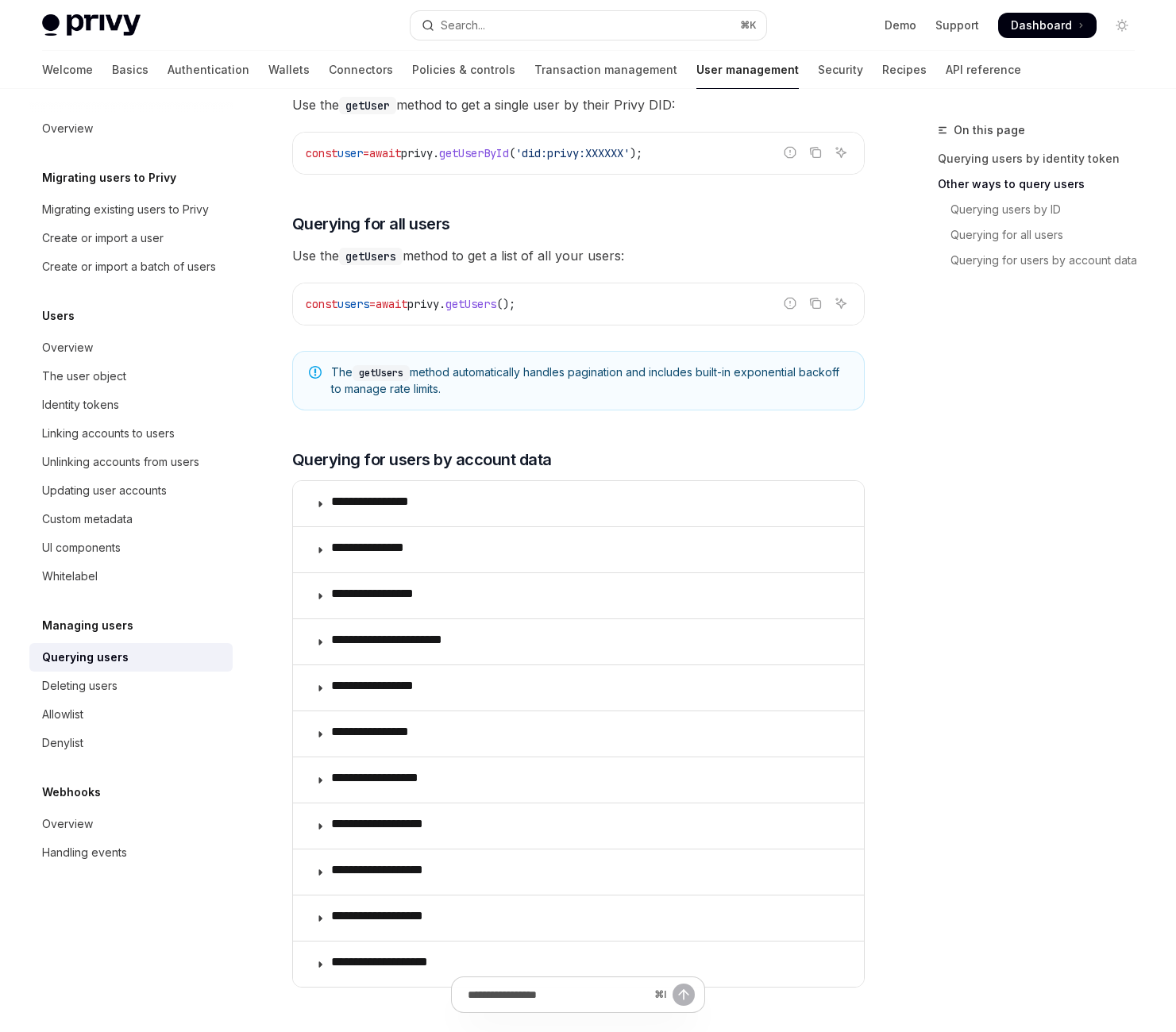
click at [803, 736] on div "On this page Querying users by identity token Other ways to query users Queryin…" at bounding box center [588, 288] width 1118 height 1930
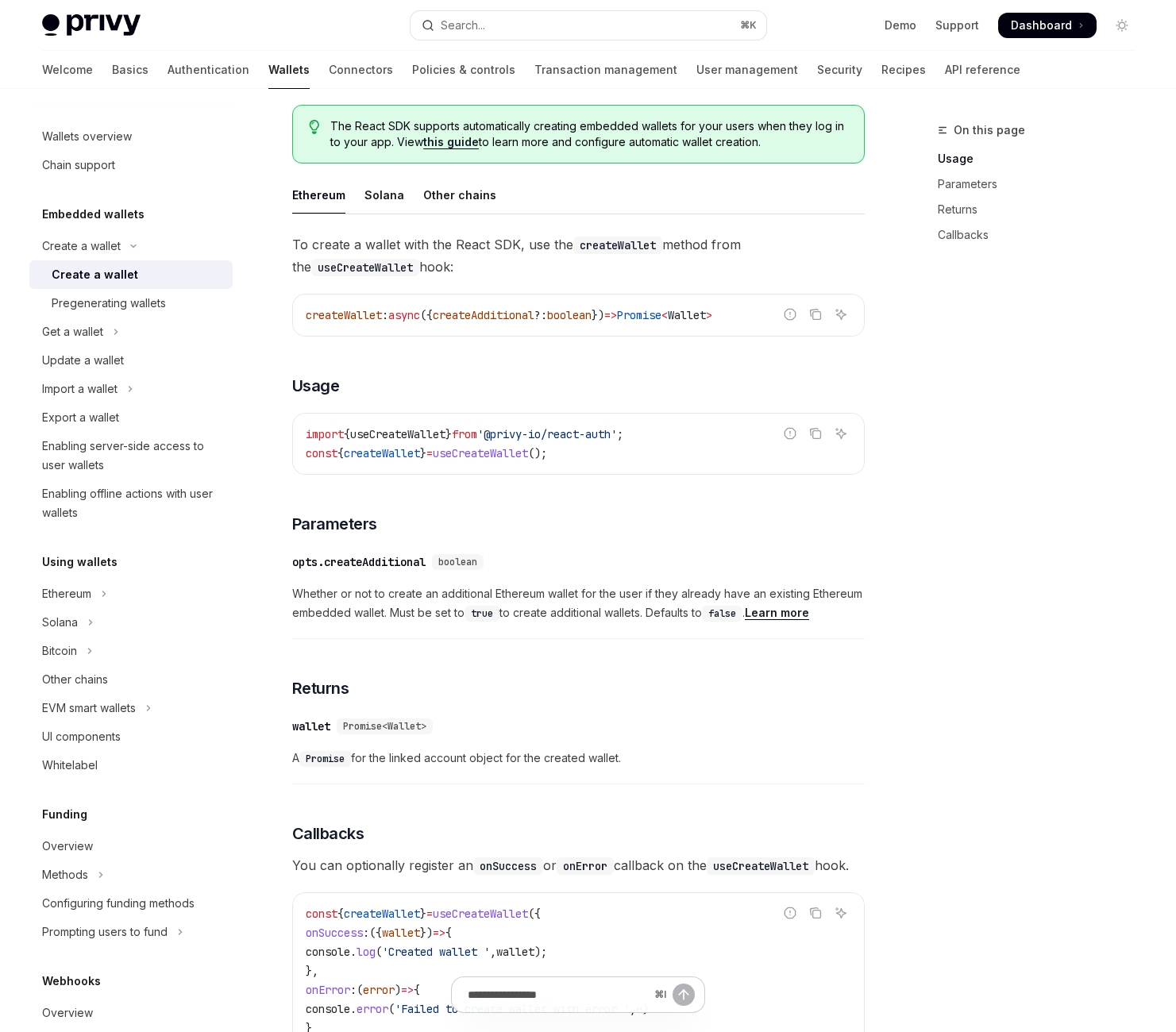
scroll to position [0, 313]
click at [609, 72] on div "NodeJS (server-auth)" at bounding box center [643, 54] width 123 height 37
type textarea "*"
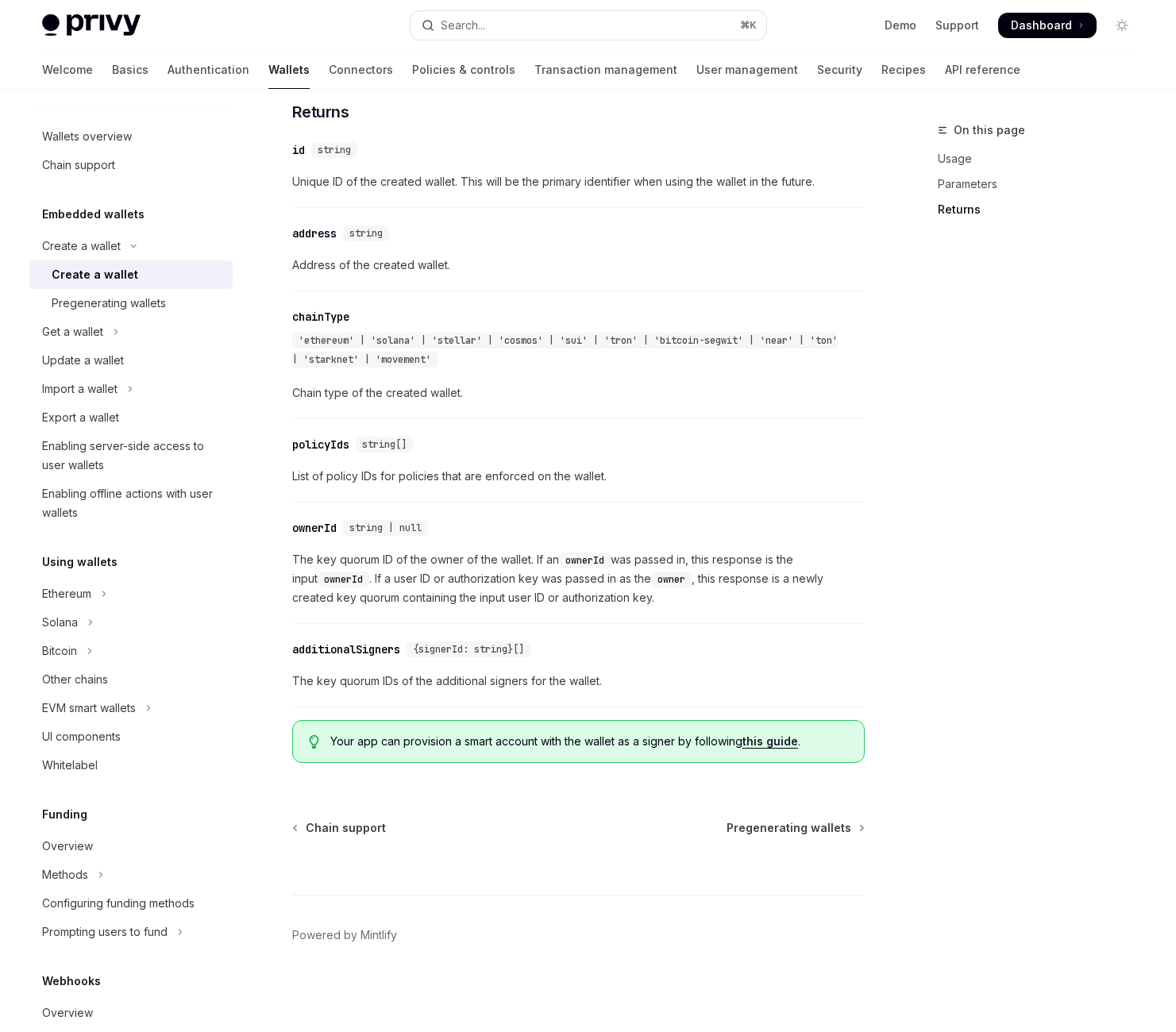
scroll to position [2813, 0]
click at [742, 735] on link "this guide" at bounding box center [770, 741] width 55 height 14
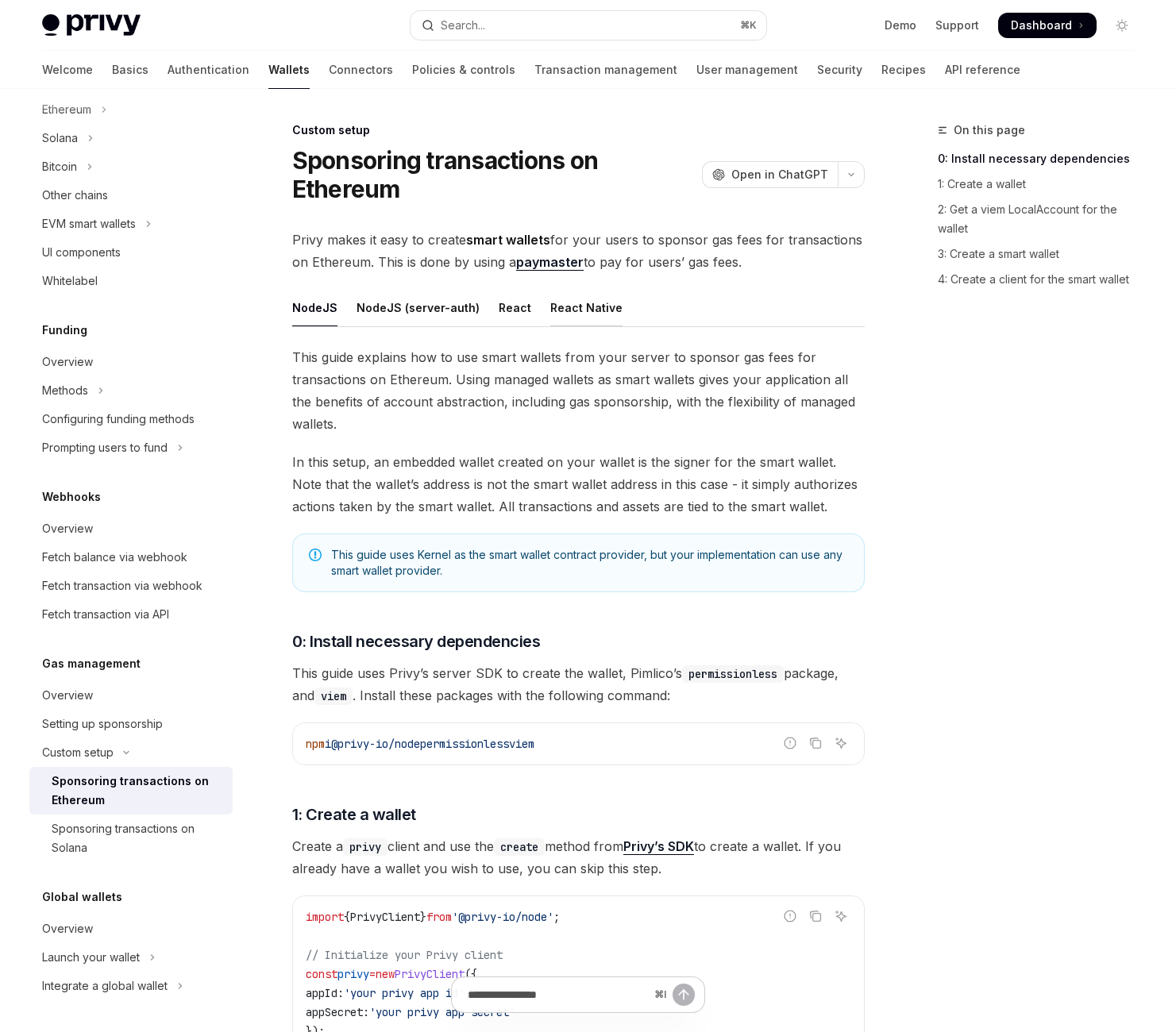
click at [622, 326] on div "React Native" at bounding box center [587, 308] width 72 height 37
type textarea "*"
